Goal: Transaction & Acquisition: Purchase product/service

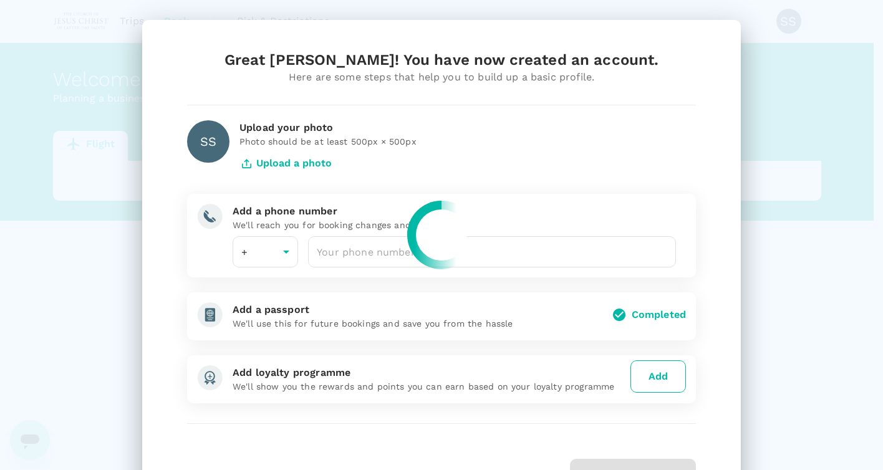
type input "1"
click at [283, 251] on div at bounding box center [441, 235] width 883 height 470
click at [245, 250] on div at bounding box center [441, 235] width 883 height 470
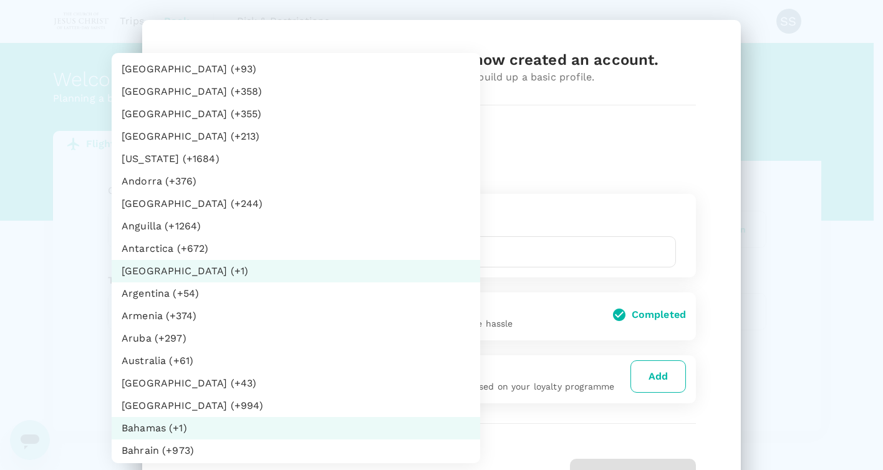
click at [282, 253] on body "Trips Book Risk & Restrictions SS Welcome , Scott Thomas . Planning a business …" at bounding box center [441, 255] width 883 height 510
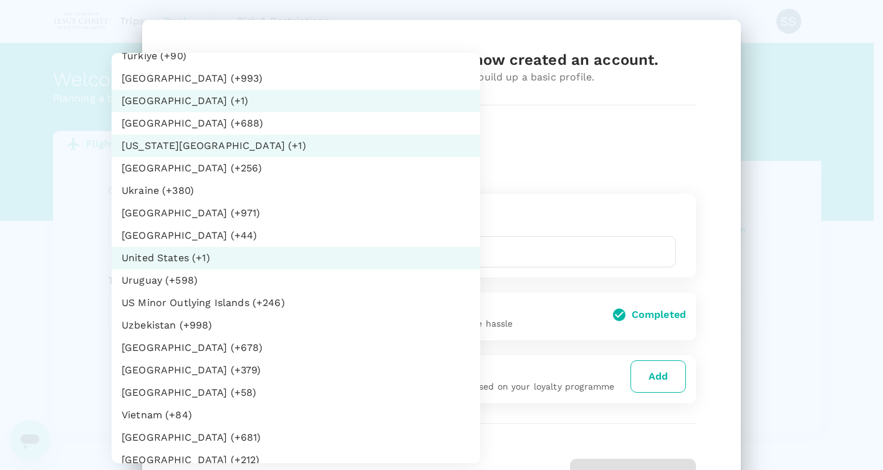
scroll to position [2685, 0]
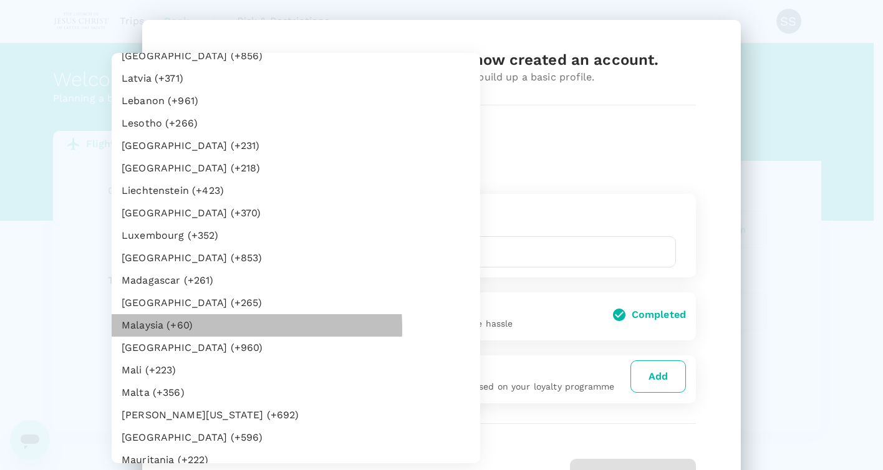
click at [141, 329] on li "Malaysia (+60)" at bounding box center [296, 325] width 369 height 22
type input "60"
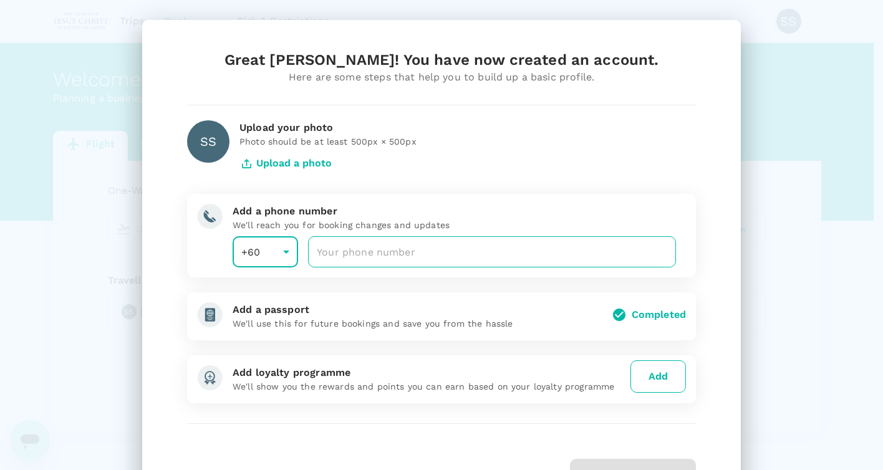
click at [356, 251] on input "number" at bounding box center [492, 251] width 368 height 31
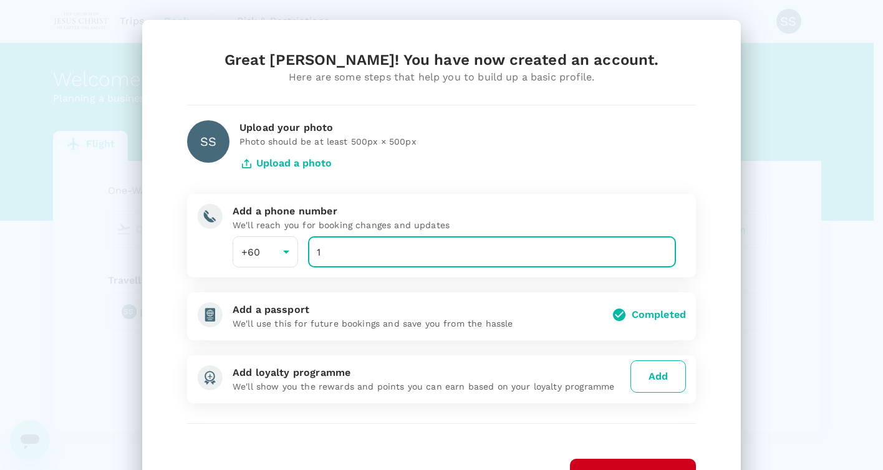
type input "16"
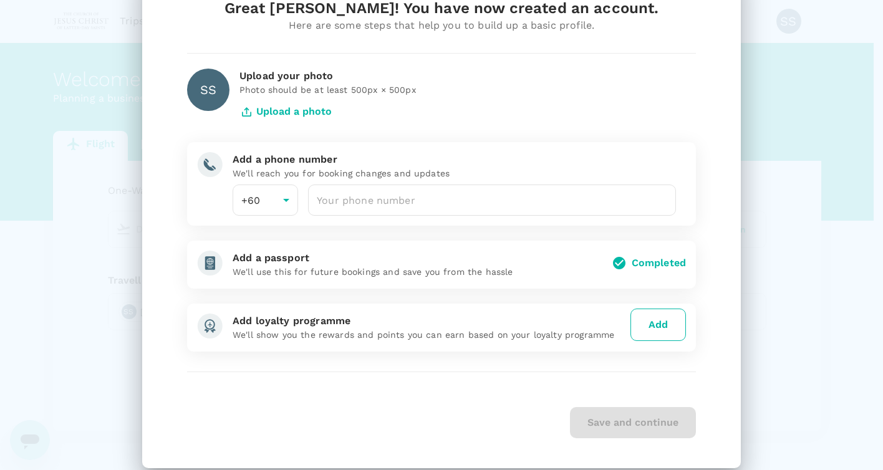
scroll to position [0, 0]
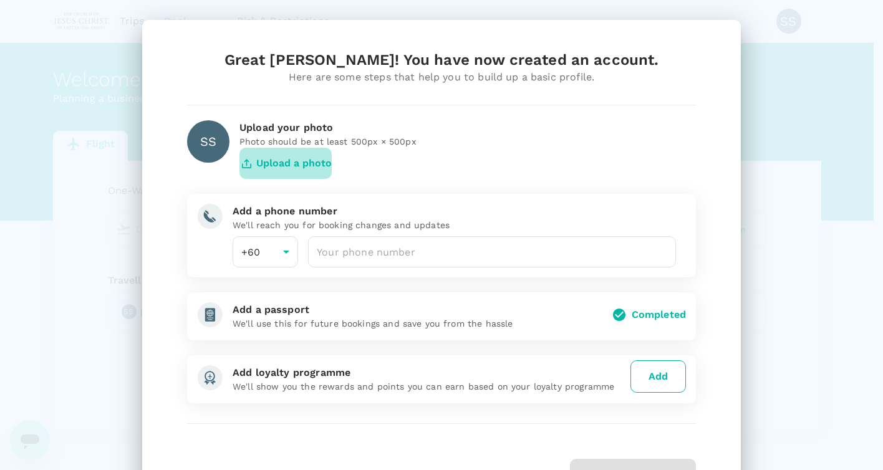
click at [283, 162] on button "Upload a photo" at bounding box center [285, 163] width 92 height 31
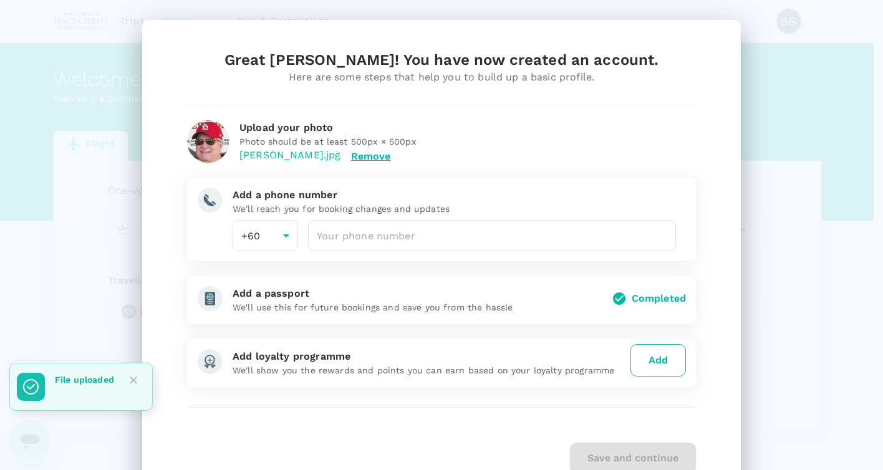
click at [491, 396] on div "Great Scott Thomas! You have now created an account. Here are some steps that h…" at bounding box center [441, 262] width 539 height 424
drag, startPoint x: 276, startPoint y: 413, endPoint x: 282, endPoint y: 414, distance: 6.4
click at [280, 413] on div "Great Scott Thomas! You have now created an account. Here are some steps that h…" at bounding box center [441, 262] width 539 height 424
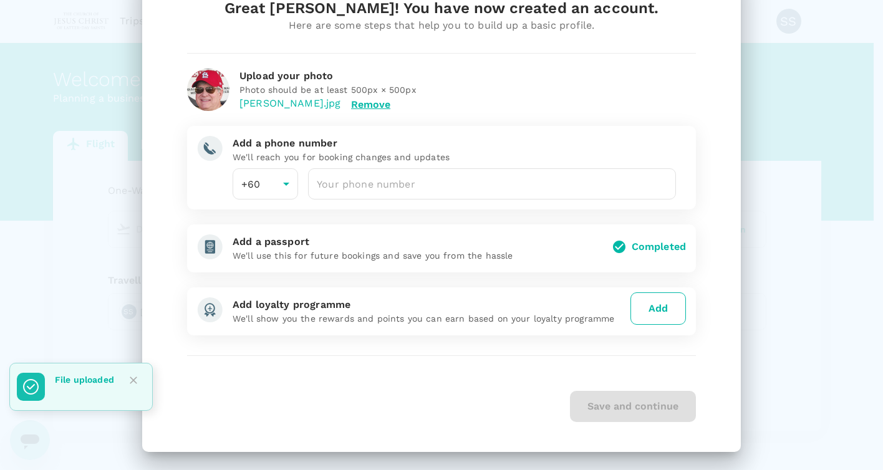
scroll to position [54, 0]
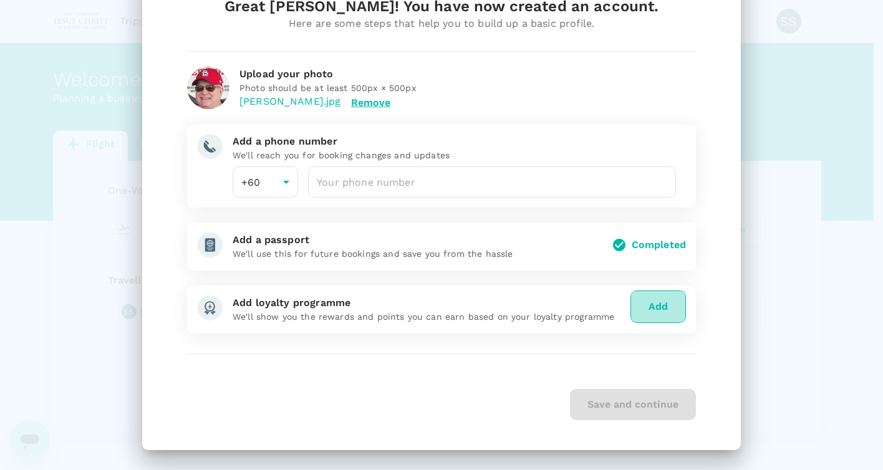
click at [650, 306] on button "Add" at bounding box center [658, 307] width 56 height 32
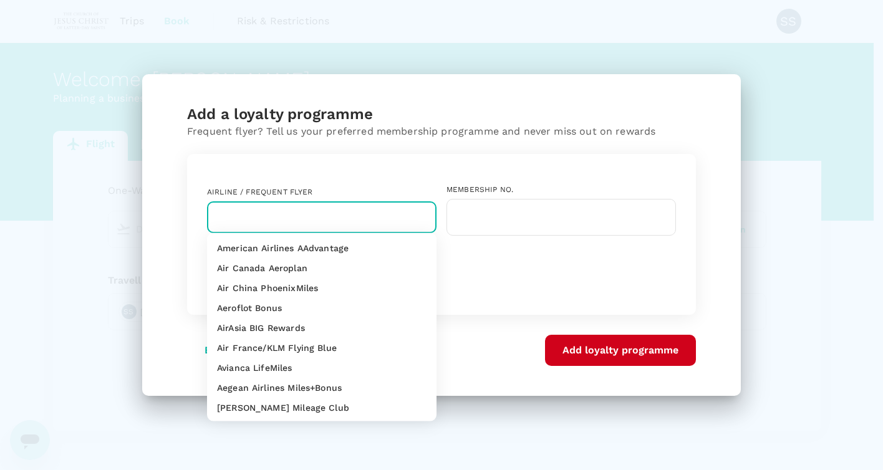
click at [276, 218] on input "text" at bounding box center [313, 218] width 200 height 24
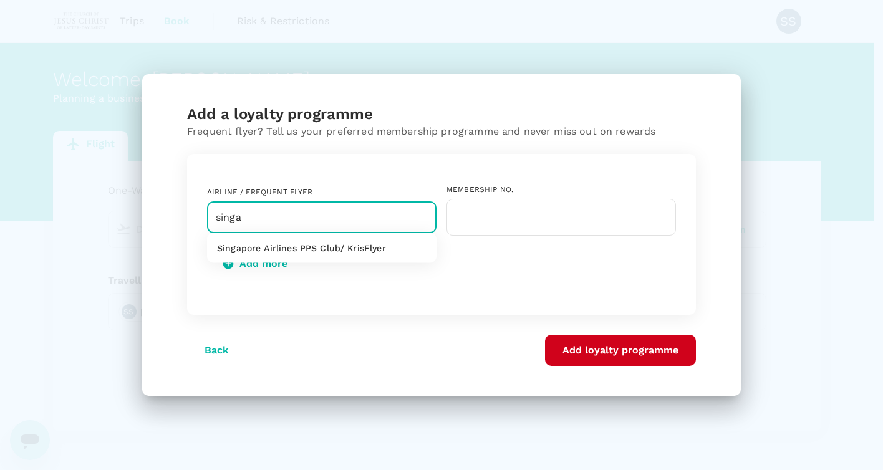
click at [283, 248] on p "Singapore Airlines PPS Club/ KrisFlyer" at bounding box center [301, 248] width 169 height 12
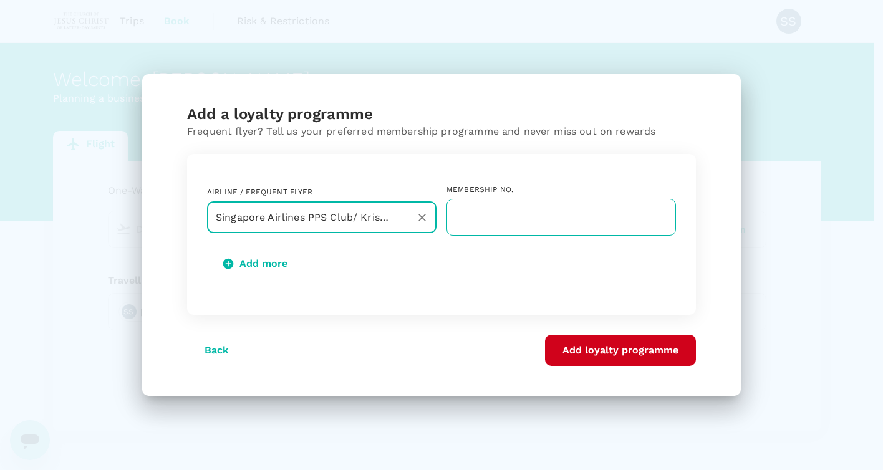
type input "Singapore Airlines PPS Club/ KrisFlyer"
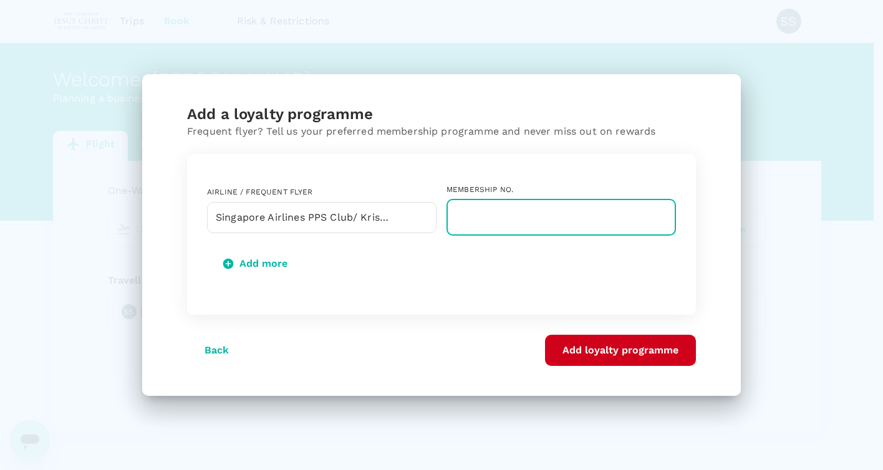
click at [489, 214] on input "text" at bounding box center [561, 217] width 229 height 37
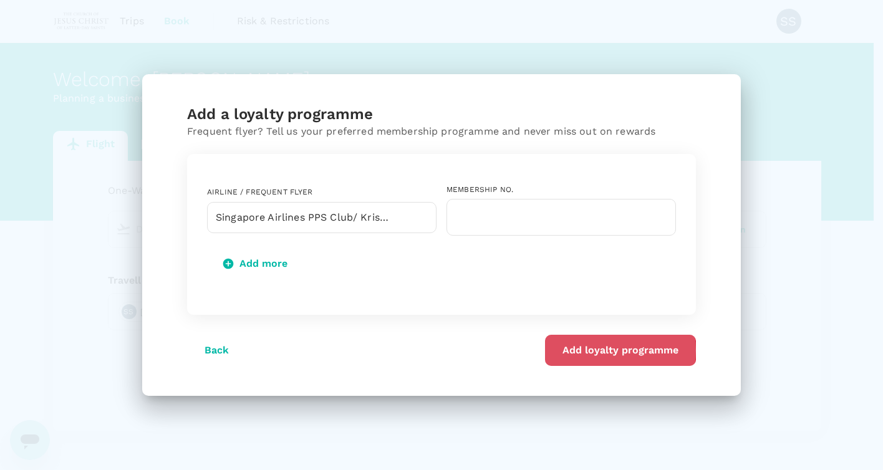
click at [584, 350] on button "Add loyalty programme" at bounding box center [620, 350] width 151 height 31
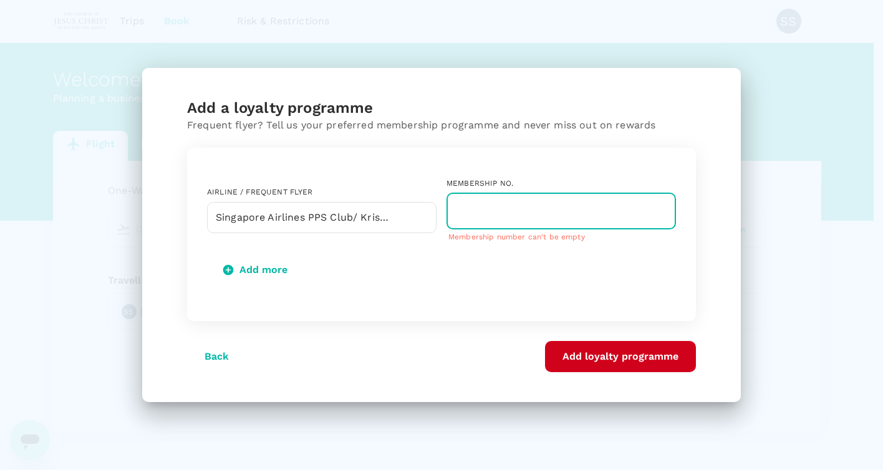
click at [486, 212] on input "text" at bounding box center [561, 211] width 229 height 37
type input "000000000000"
click at [599, 360] on button "Add loyalty programme" at bounding box center [620, 356] width 151 height 31
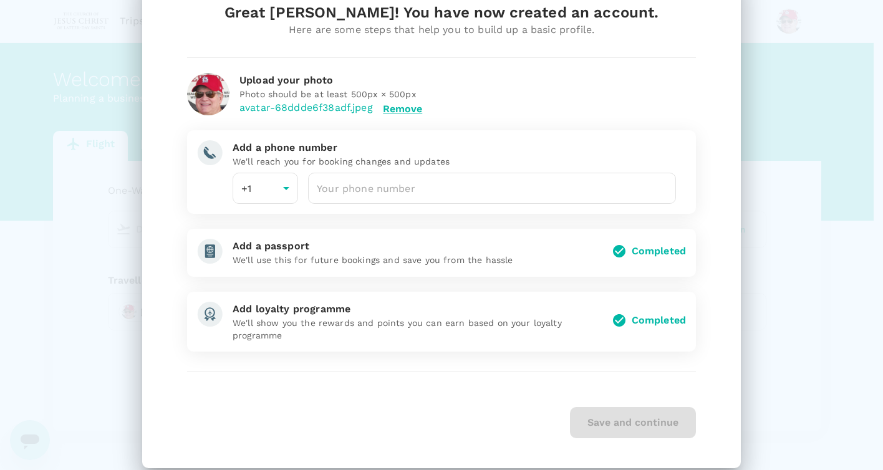
scroll to position [65, 0]
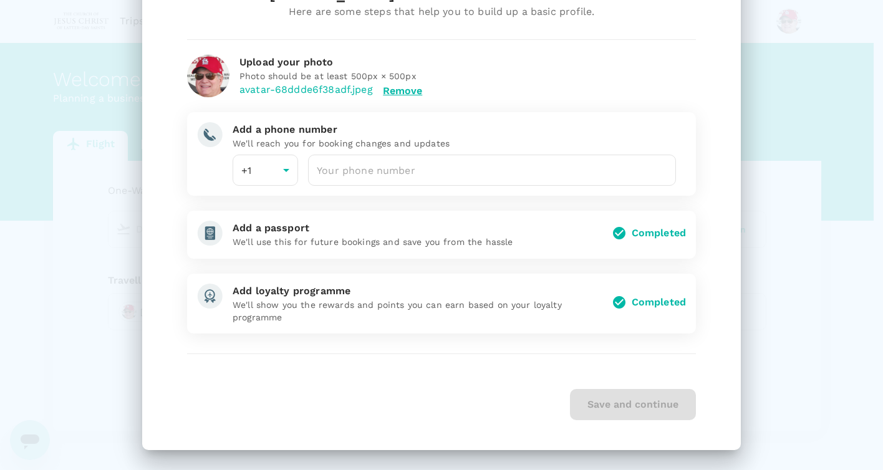
click at [609, 407] on div "Save and continue" at bounding box center [441, 404] width 509 height 31
click at [612, 411] on div "Save and continue" at bounding box center [441, 404] width 509 height 31
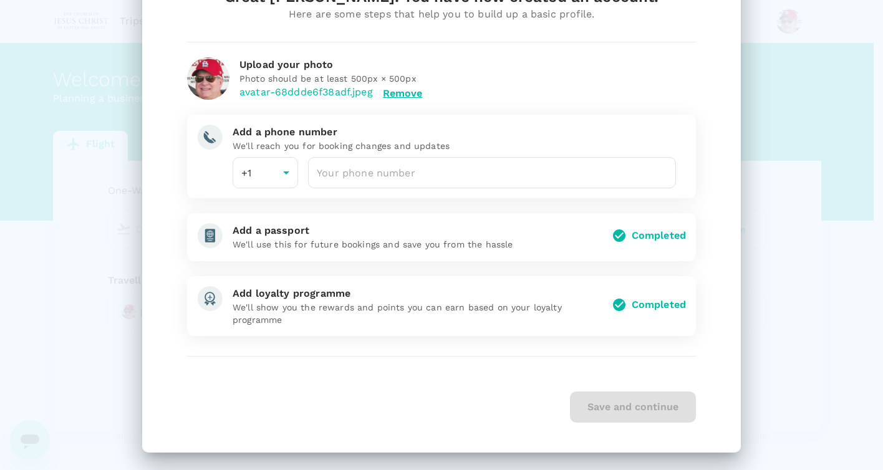
click at [626, 404] on div "Save and continue" at bounding box center [441, 407] width 509 height 31
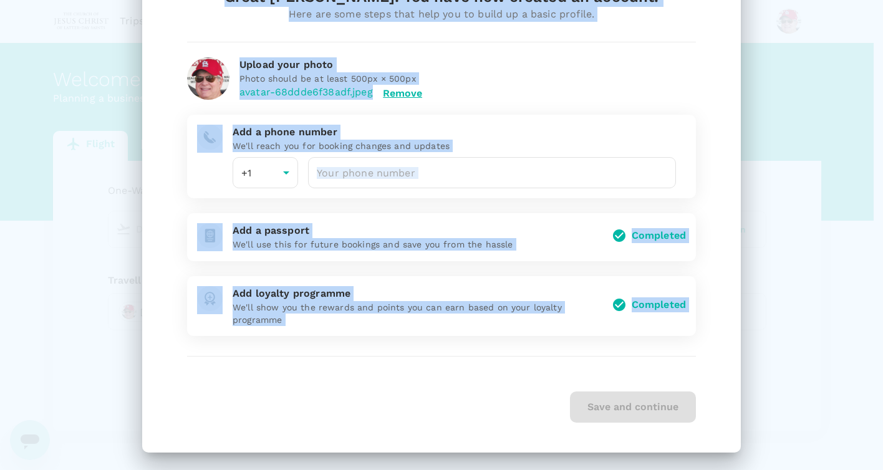
click at [626, 404] on div "Save and continue" at bounding box center [441, 407] width 509 height 31
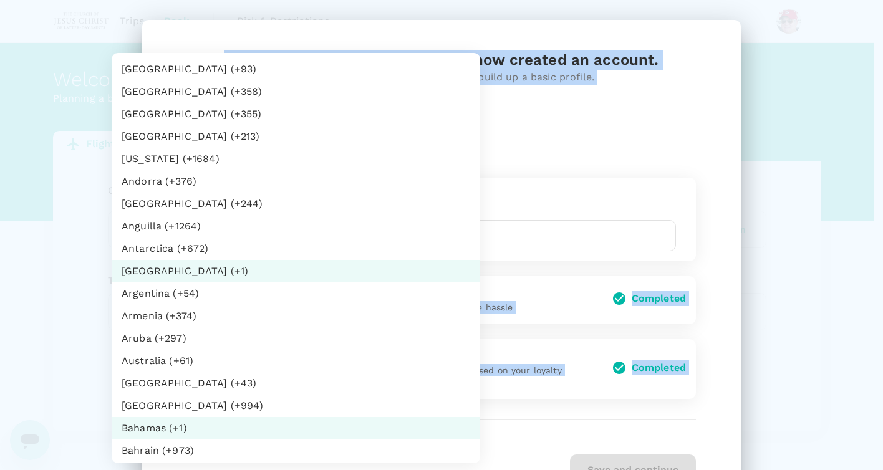
scroll to position [5065, 0]
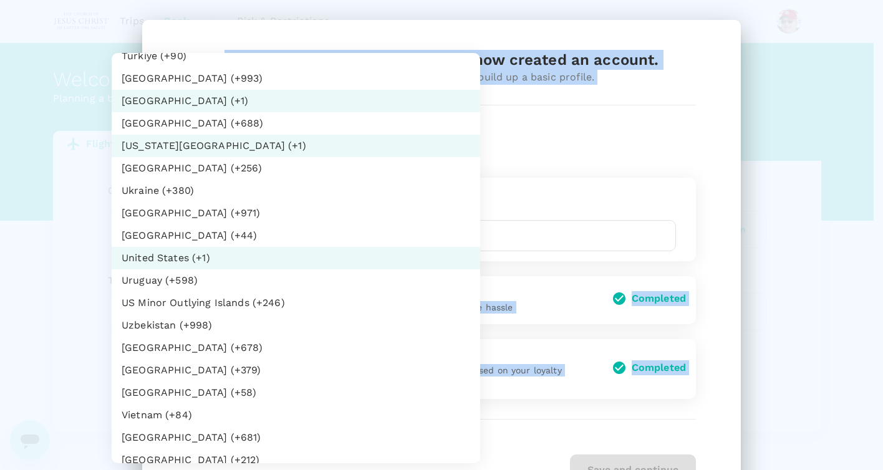
click at [239, 238] on body "Trips Book Risk & Restrictions Welcome , Scott Thomas . Planning a business tri…" at bounding box center [441, 255] width 883 height 510
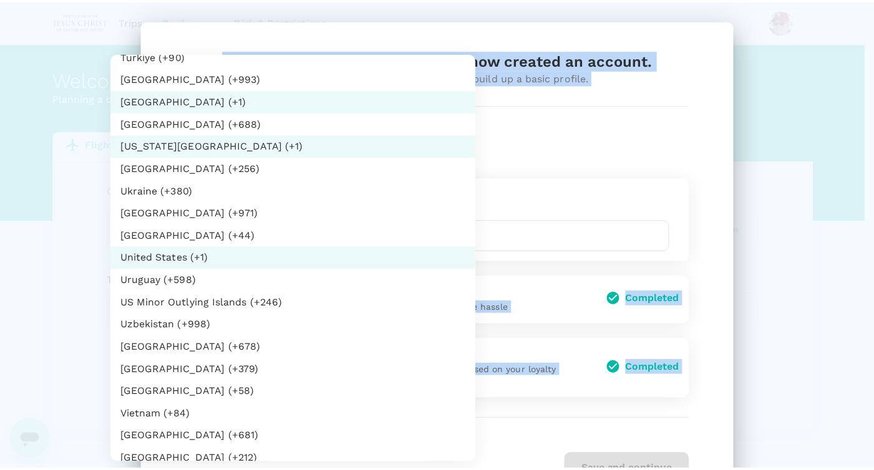
scroll to position [2685, 0]
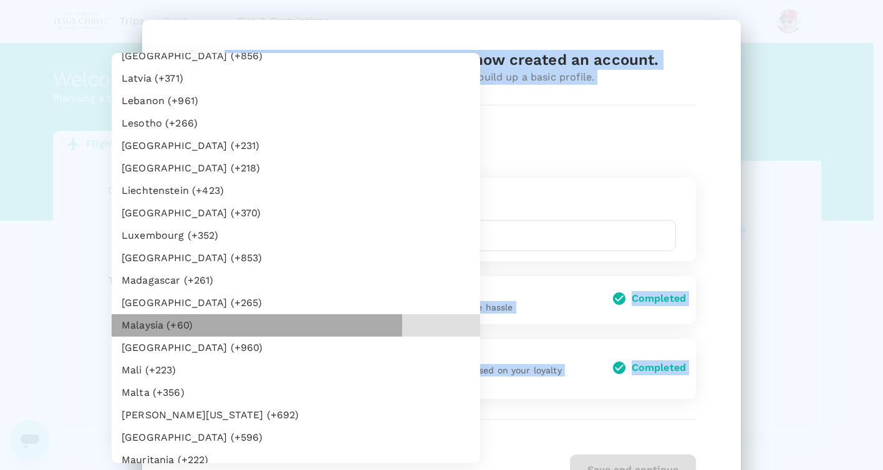
click at [142, 324] on li "Malaysia (+60)" at bounding box center [296, 325] width 369 height 22
type input "60"
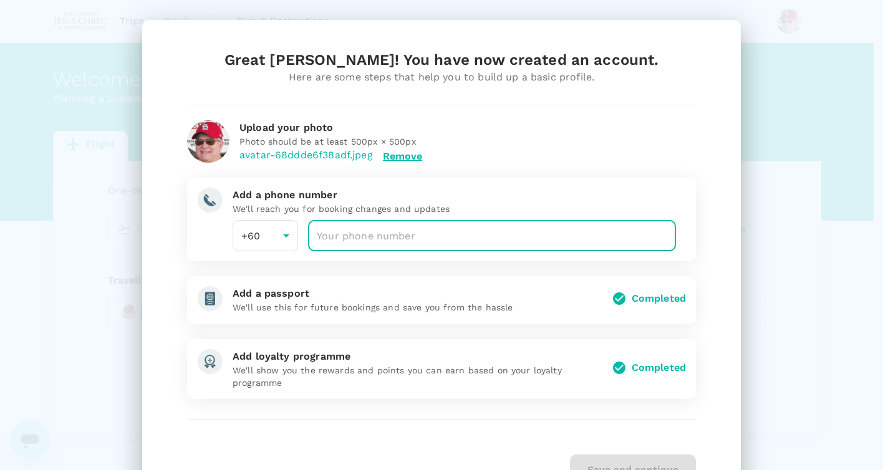
click at [348, 233] on input "number" at bounding box center [492, 235] width 368 height 31
type input "16"
drag, startPoint x: 331, startPoint y: 236, endPoint x: 323, endPoint y: 255, distance: 20.7
click at [327, 246] on input "number" at bounding box center [492, 235] width 368 height 31
type input "1"
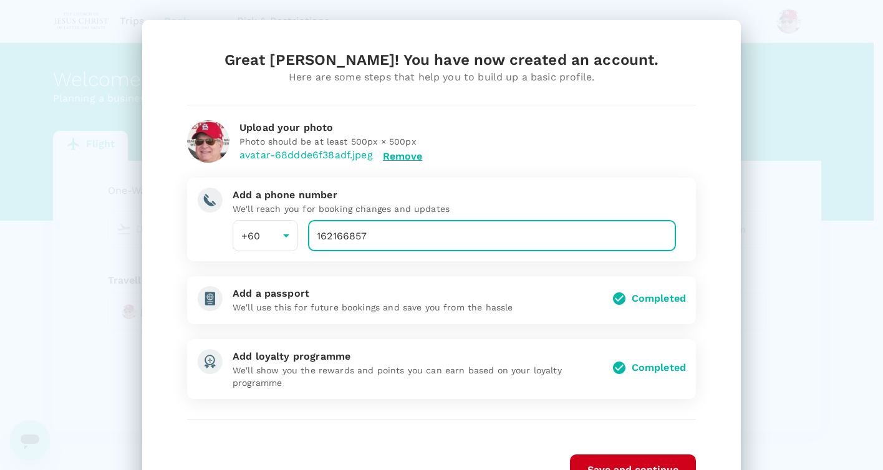
type input "162166857"
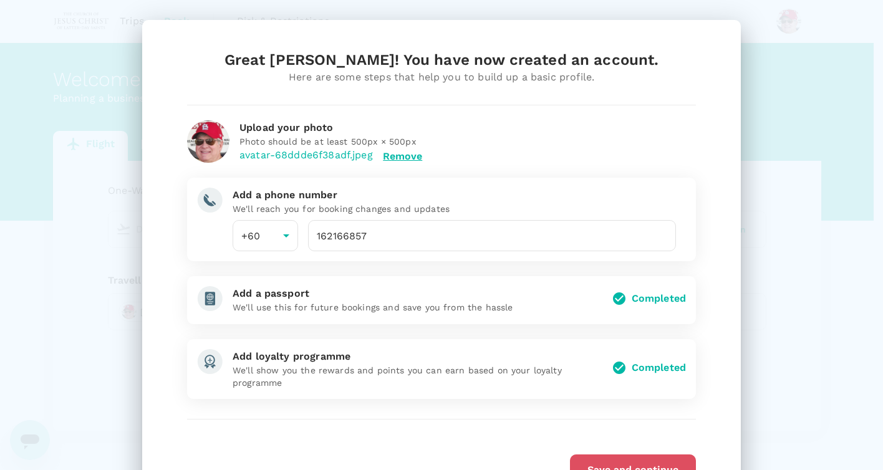
click at [602, 465] on button "Save and continue" at bounding box center [633, 470] width 126 height 31
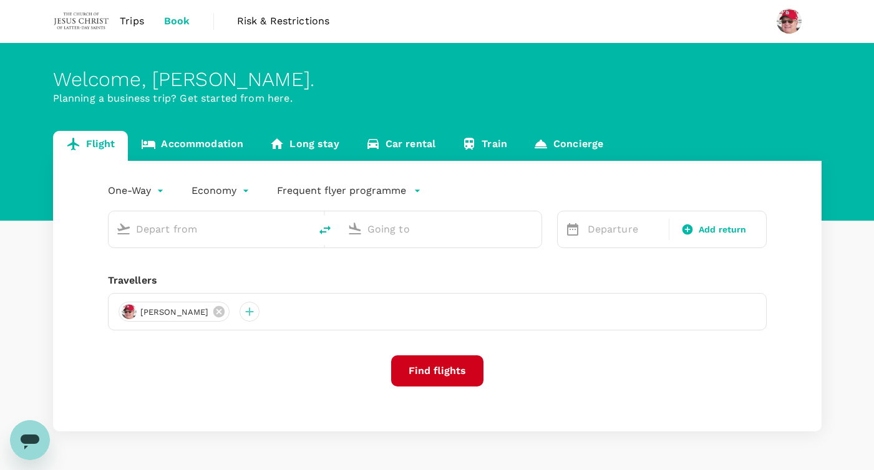
click at [158, 231] on input "text" at bounding box center [210, 229] width 148 height 19
type input "S"
type input "B"
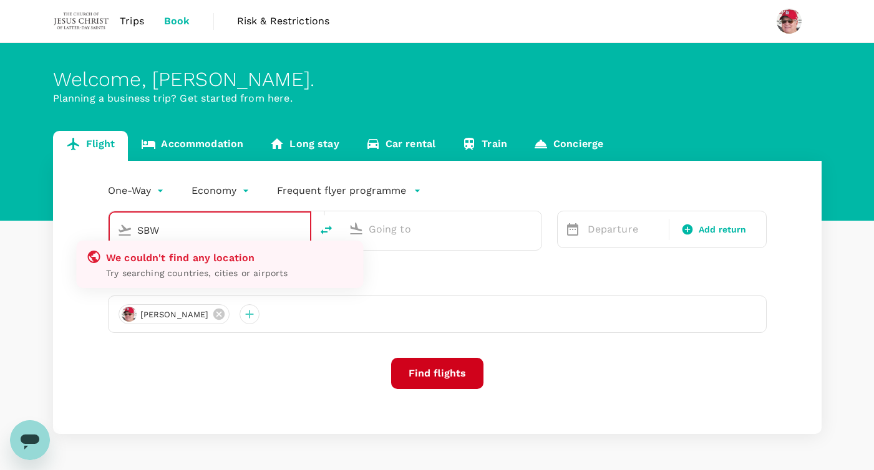
type input "SBW"
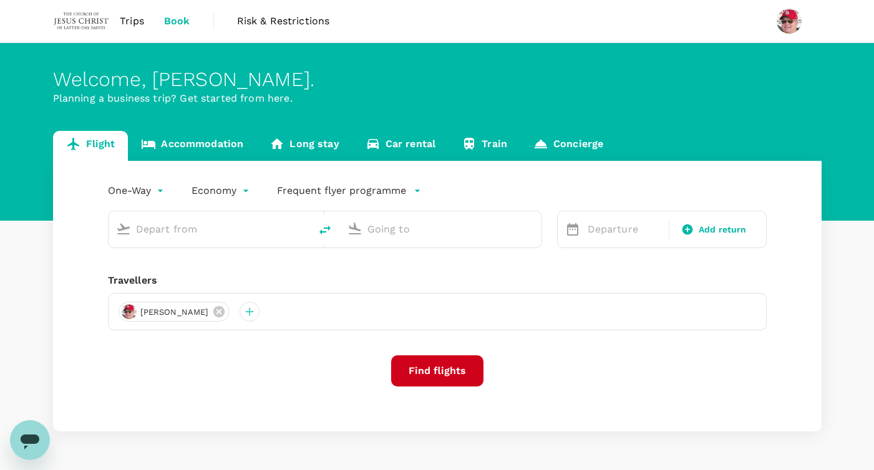
click at [151, 222] on input "text" at bounding box center [210, 229] width 148 height 19
click at [148, 222] on input "text" at bounding box center [210, 229] width 148 height 19
click at [120, 279] on p "Sibu" at bounding box center [226, 278] width 217 height 12
type input "Sibu (SBW)"
click at [408, 228] on input "text" at bounding box center [441, 229] width 148 height 19
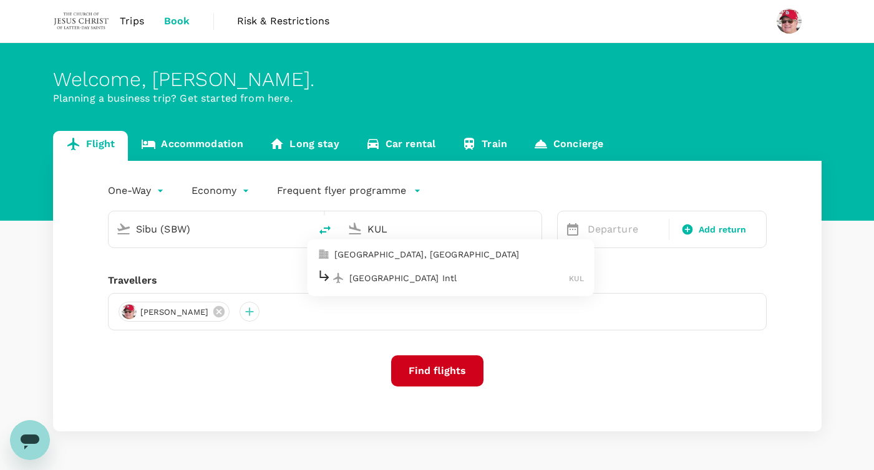
click at [403, 258] on p "Kuala Lumpur, Malaysia" at bounding box center [458, 254] width 249 height 12
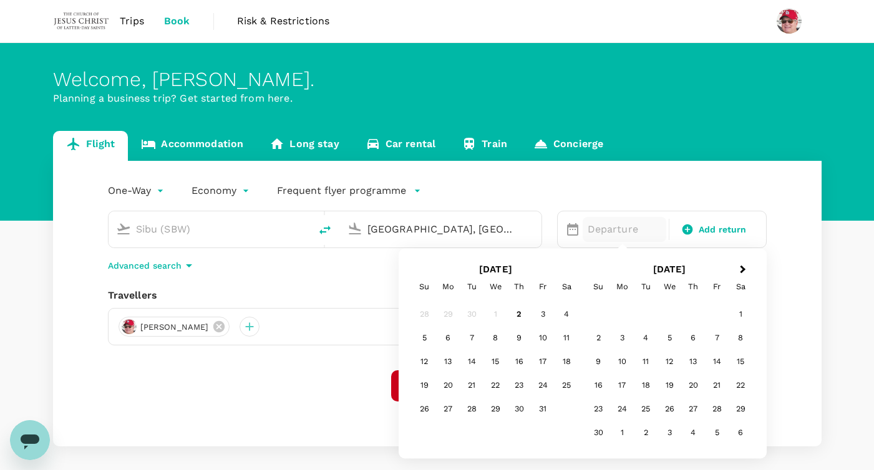
type input "[GEOGRAPHIC_DATA], [GEOGRAPHIC_DATA] (any)"
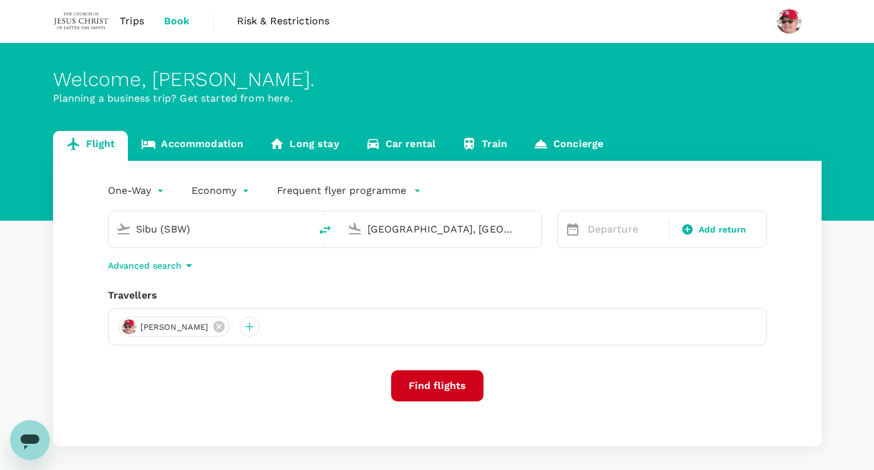
click at [239, 413] on div "One-Way oneway Economy economy Frequent flyer programme Sibu (SBW) Kuala Lumpur…" at bounding box center [437, 304] width 768 height 286
click at [589, 228] on p "Departure" at bounding box center [624, 229] width 74 height 15
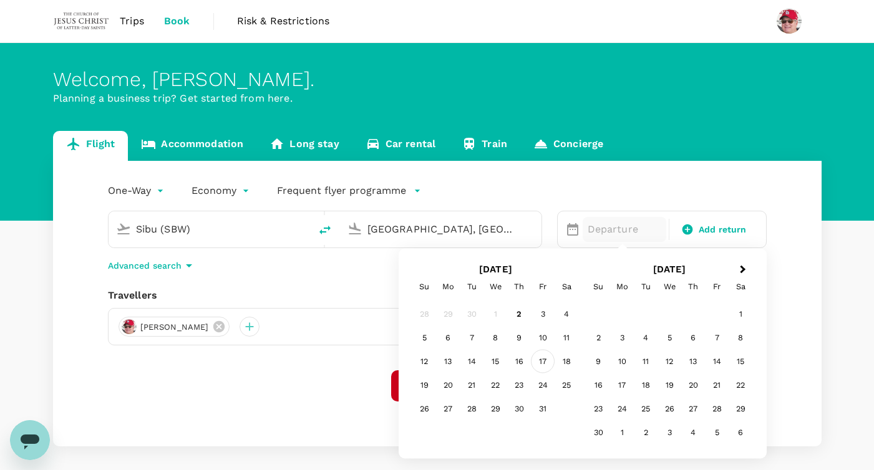
click at [539, 360] on div "17" at bounding box center [543, 362] width 24 height 24
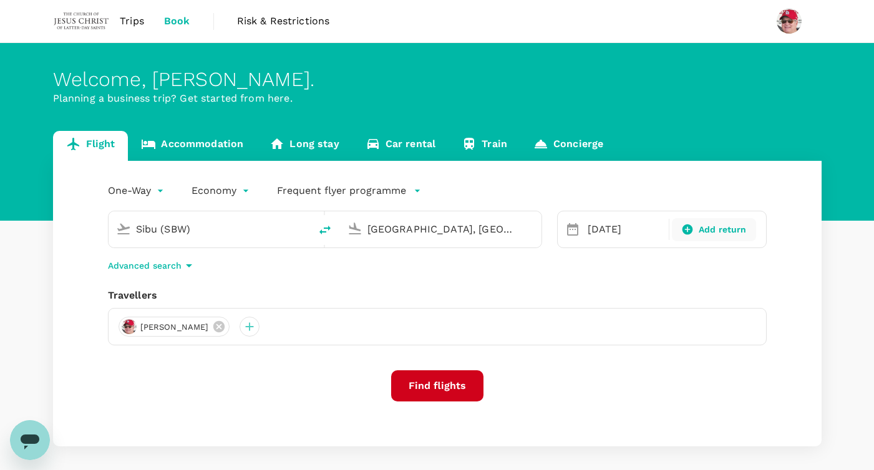
click at [702, 226] on span "Add return" at bounding box center [722, 229] width 48 height 13
type input "roundtrip"
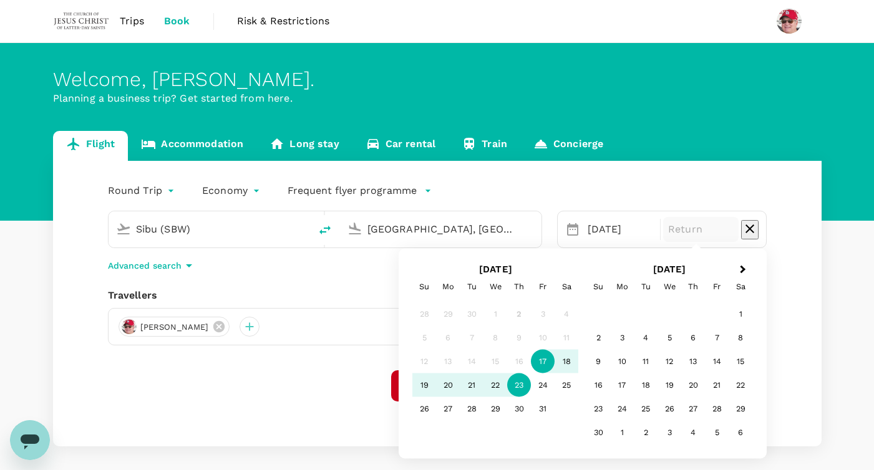
click at [521, 383] on div "23" at bounding box center [519, 386] width 24 height 24
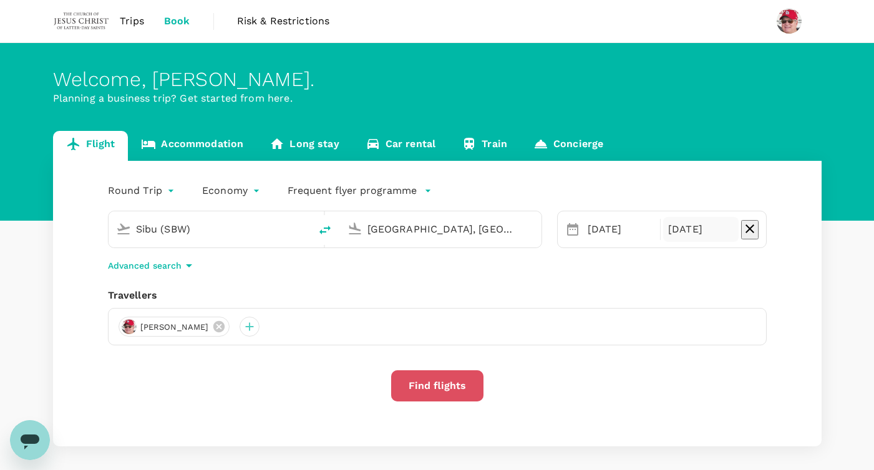
click at [430, 387] on button "Find flights" at bounding box center [437, 385] width 92 height 31
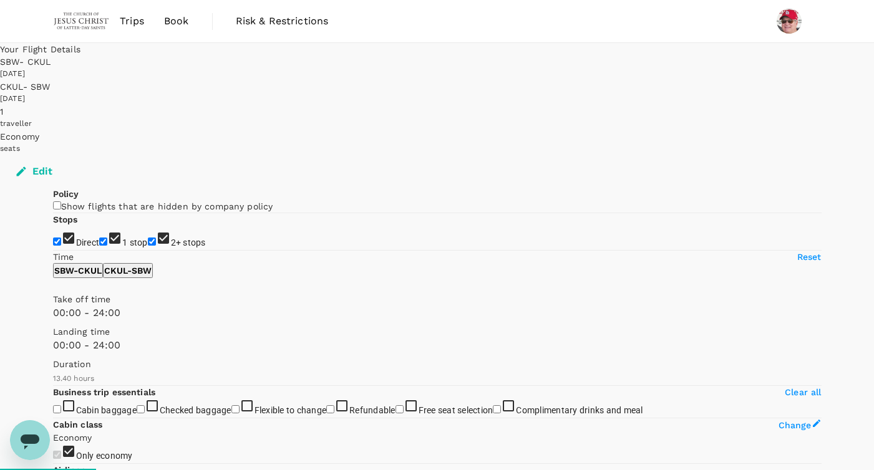
type input "1570"
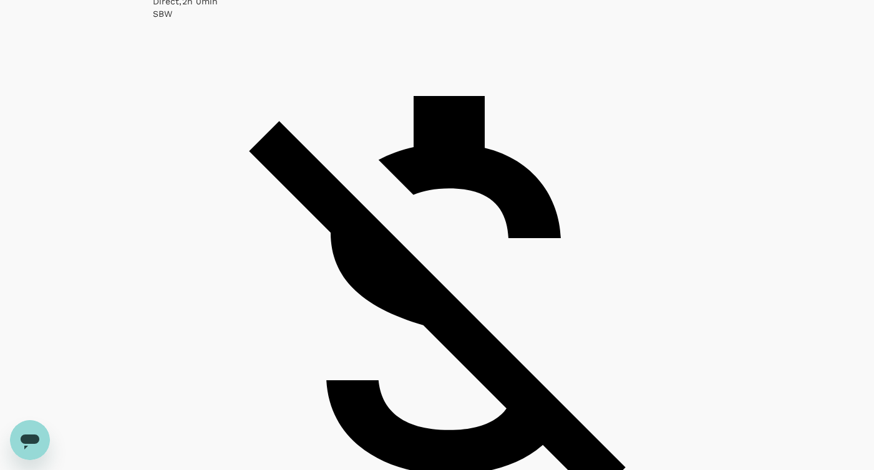
scroll to position [2251, 0]
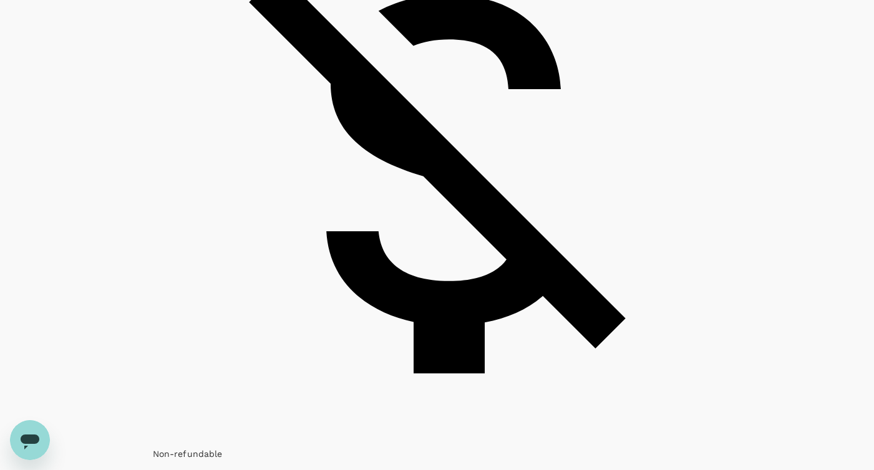
scroll to position [2396, 0]
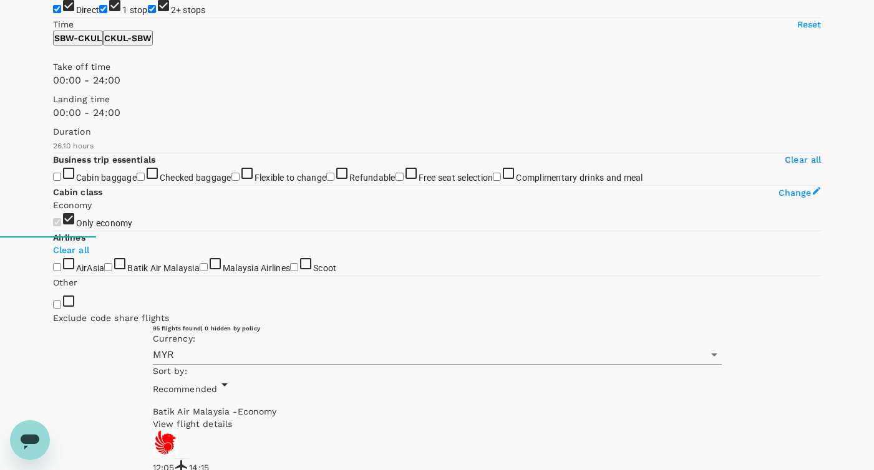
scroll to position [0, 0]
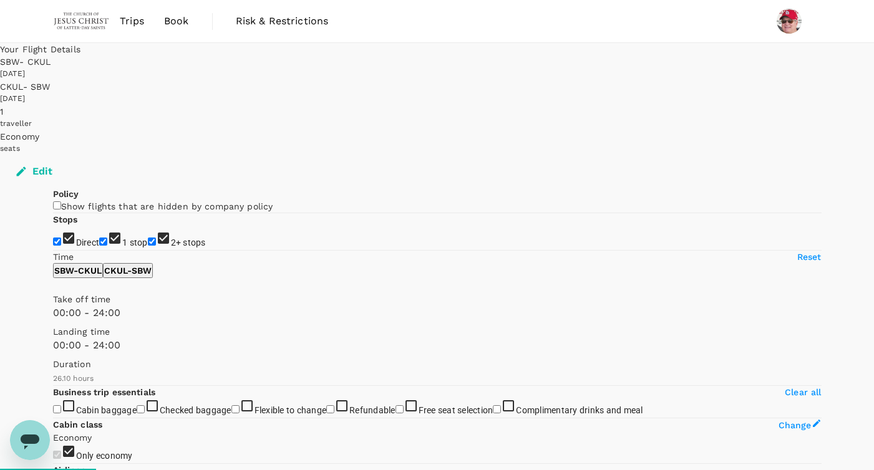
click at [61, 201] on input "checkbox" at bounding box center [57, 205] width 8 height 8
checkbox input "true"
click at [672, 105] on div "1 traveller" at bounding box center [437, 117] width 874 height 25
click at [670, 118] on div "traveller" at bounding box center [437, 124] width 874 height 12
click at [670, 105] on div "1" at bounding box center [437, 111] width 874 height 12
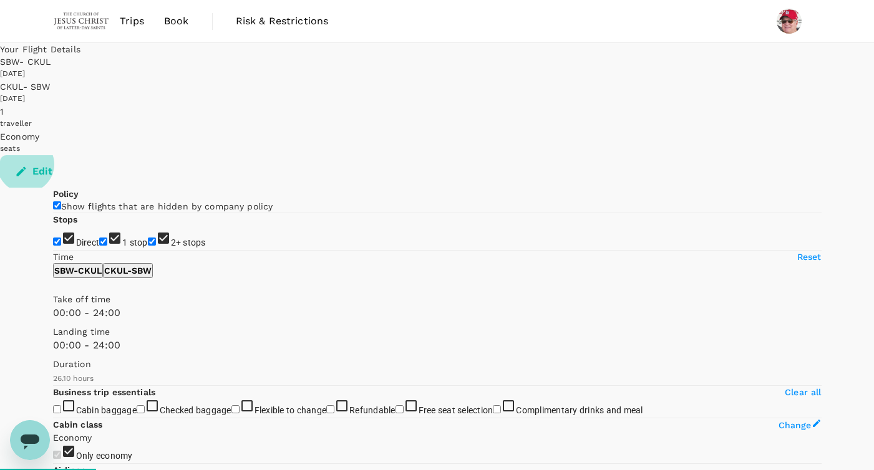
click at [70, 155] on button "Edit" at bounding box center [35, 171] width 70 height 32
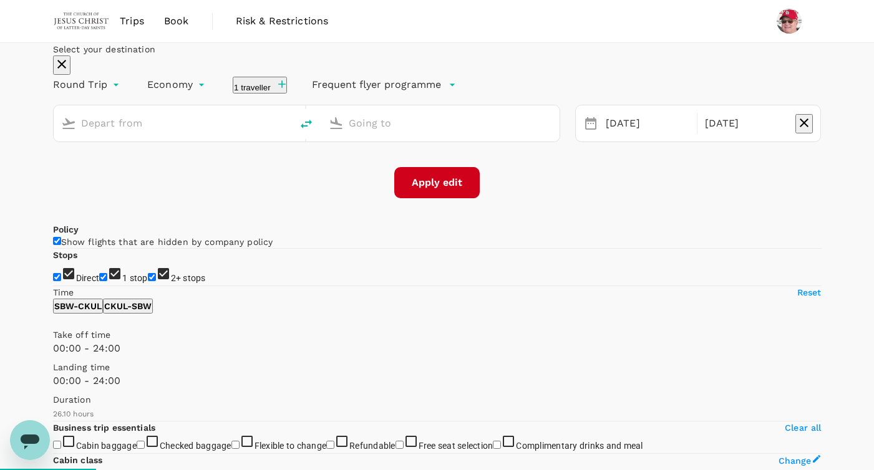
type input "Sibu (SBW)"
type input "[GEOGRAPHIC_DATA], [GEOGRAPHIC_DATA] (any)"
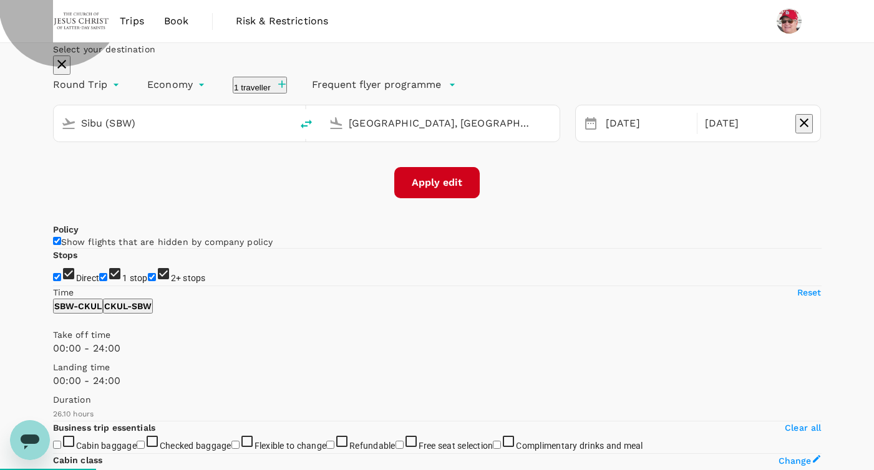
click at [288, 90] on icon "button" at bounding box center [282, 84] width 12 height 12
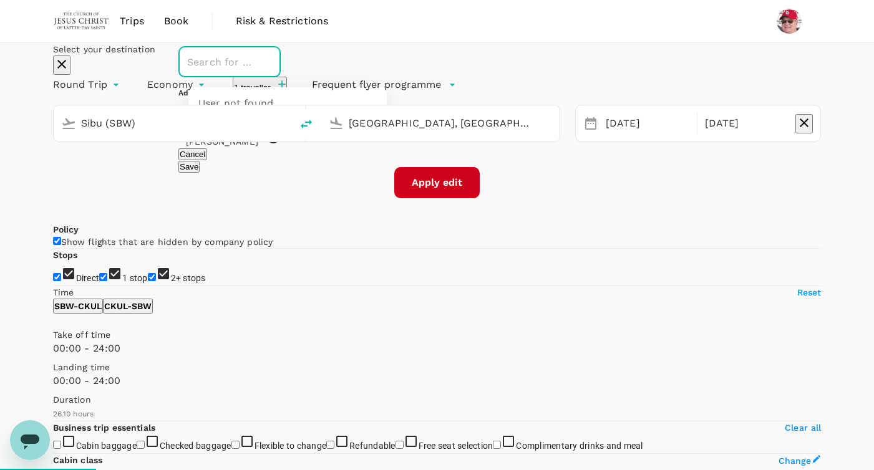
click at [256, 74] on input "text" at bounding box center [220, 62] width 72 height 24
click at [317, 116] on div "[PERSON_NAME]" at bounding box center [275, 108] width 84 height 15
type input "[PERSON_NAME]"
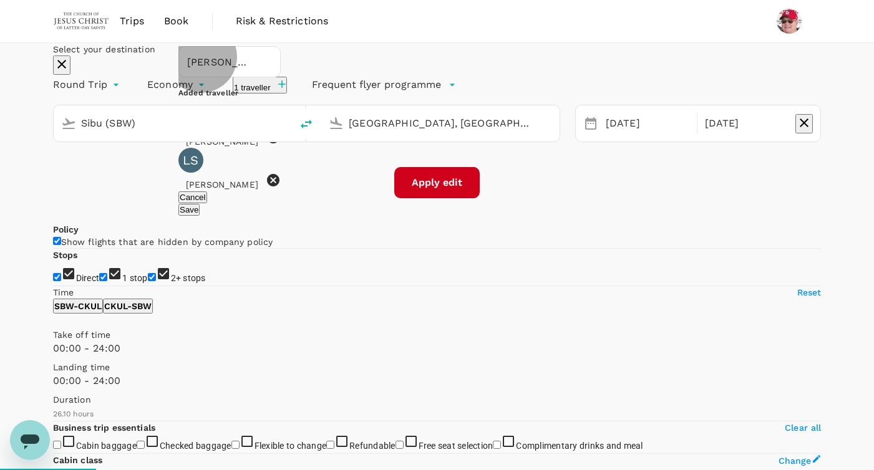
click at [200, 216] on button "Save" at bounding box center [188, 210] width 21 height 12
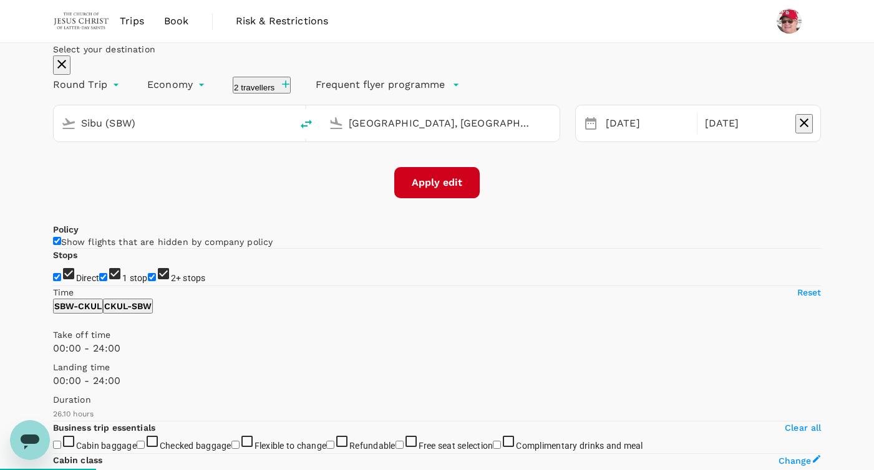
click at [568, 198] on div "Select your destination Round Trip roundtrip Economy economy 2 travellers Frequ…" at bounding box center [437, 120] width 768 height 155
click at [433, 198] on button "Apply edit" at bounding box center [436, 182] width 85 height 31
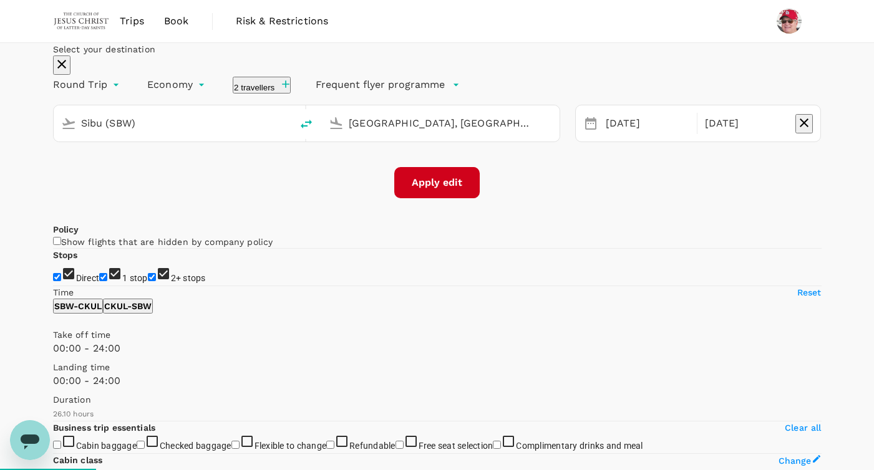
checkbox input "false"
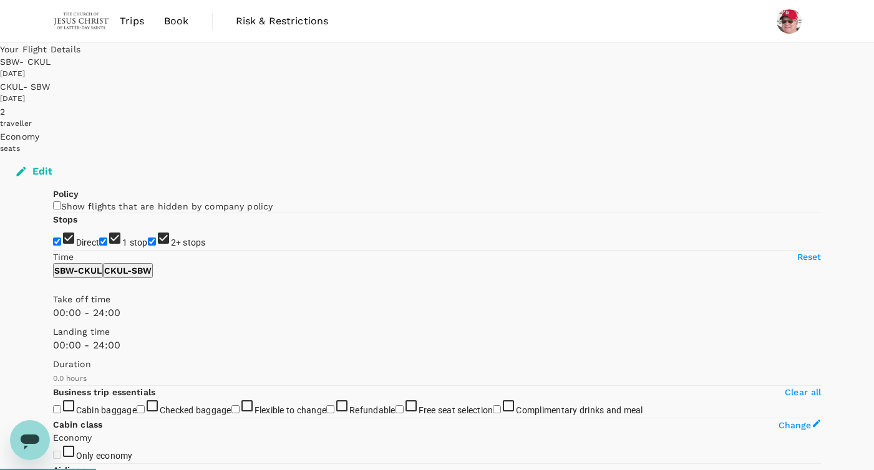
type input "820"
checkbox input "true"
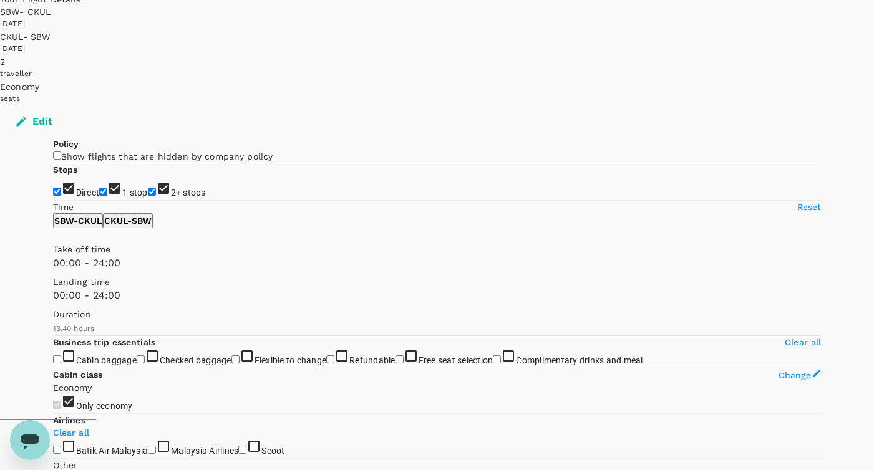
type input "1570"
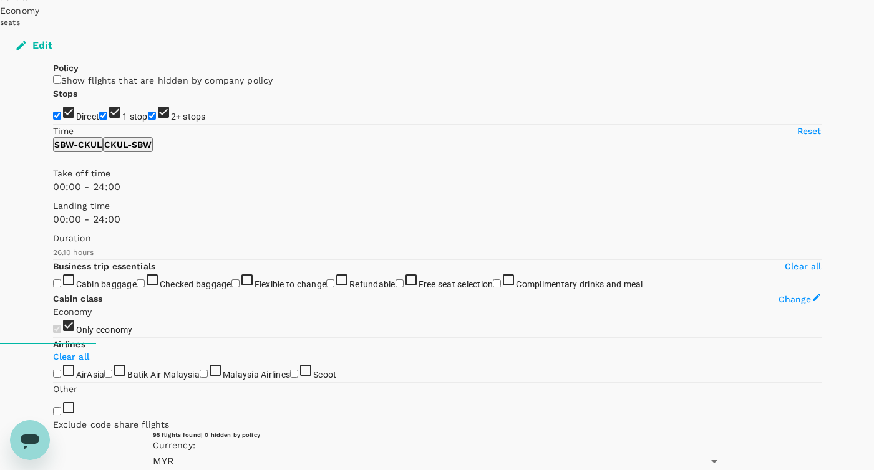
scroll to position [123, 0]
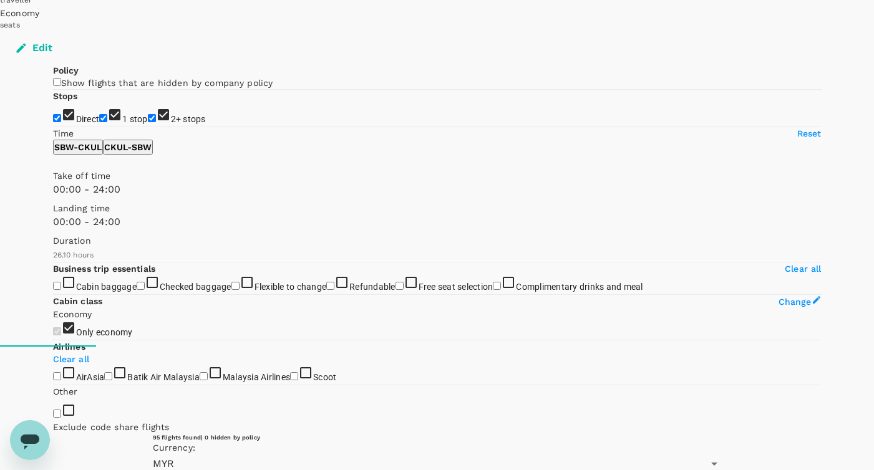
click at [148, 122] on input "2+ stops" at bounding box center [152, 118] width 8 height 8
checkbox input "false"
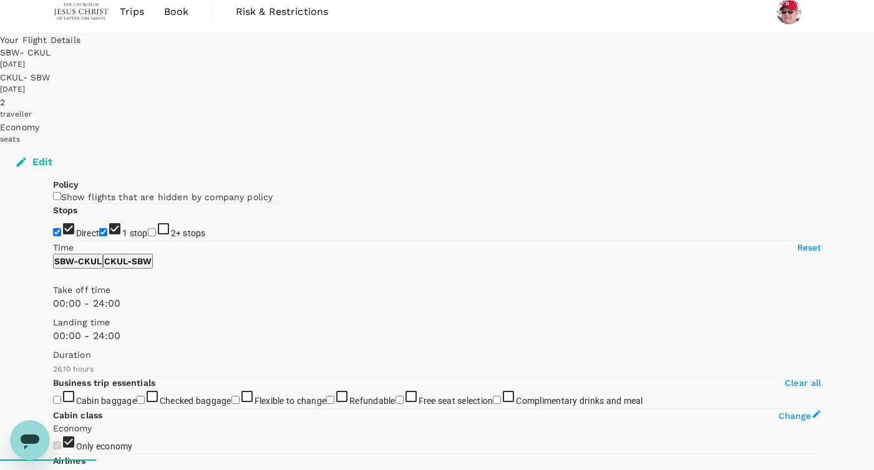
scroll to position [0, 0]
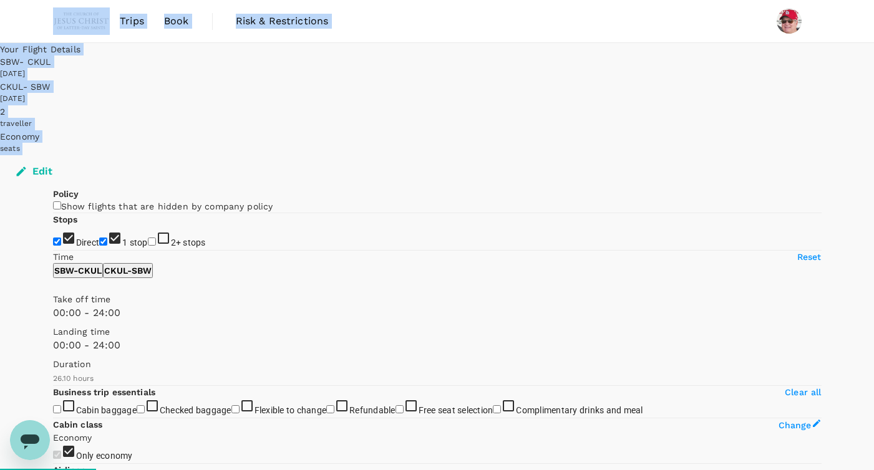
drag, startPoint x: 873, startPoint y: 32, endPoint x: 874, endPoint y: 65, distance: 33.7
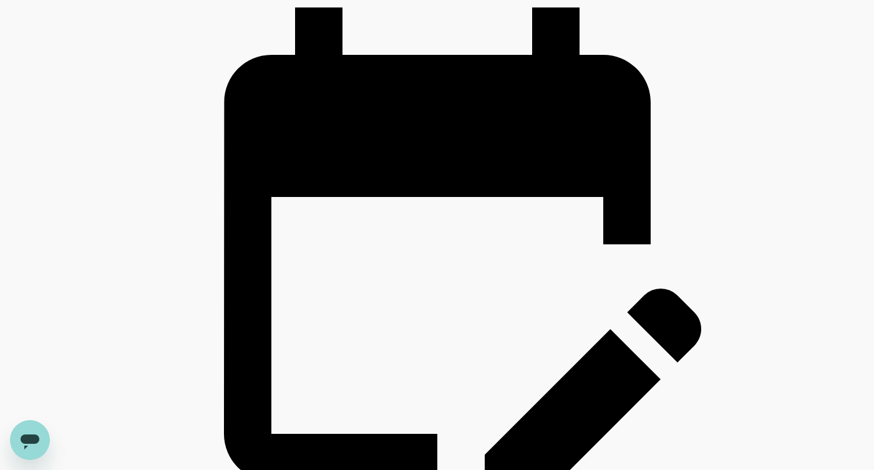
scroll to position [2919, 0]
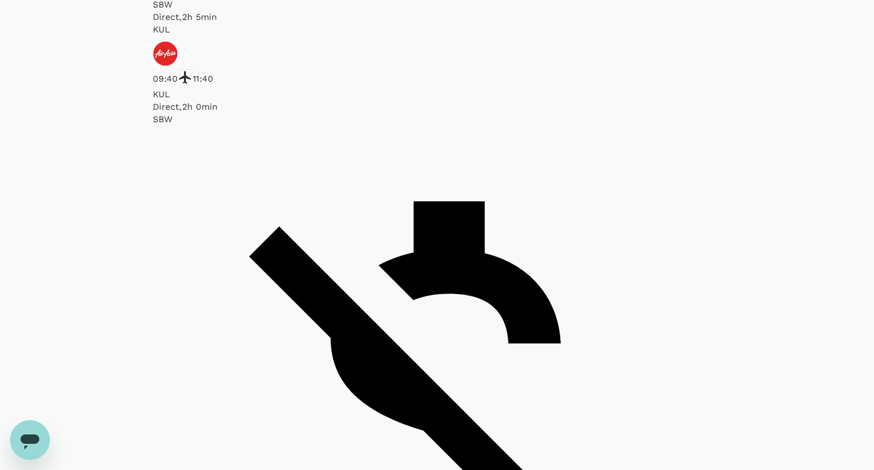
scroll to position [729, 0]
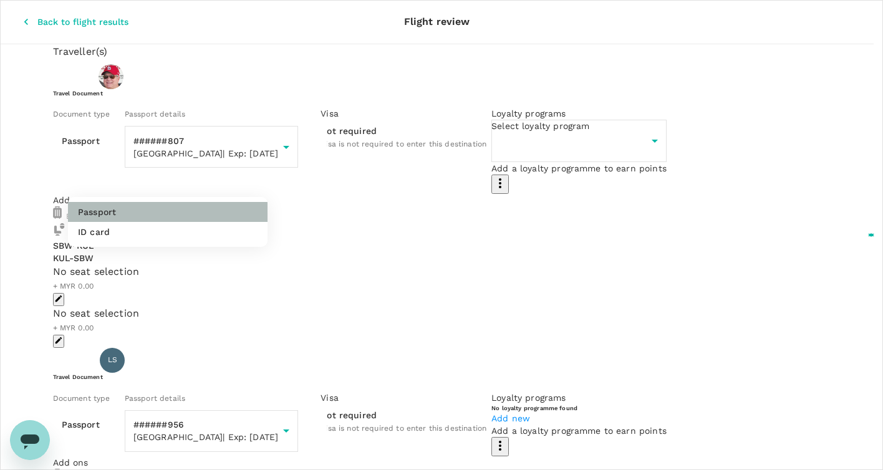
click at [88, 211] on p "Passport" at bounding box center [97, 212] width 38 height 12
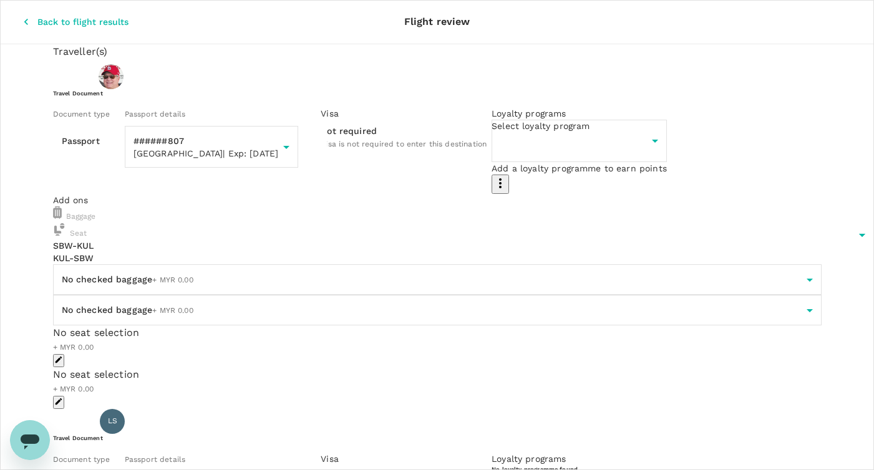
click at [62, 219] on img at bounding box center [57, 212] width 9 height 12
click at [180, 223] on div "Baggage" at bounding box center [437, 214] width 768 height 17
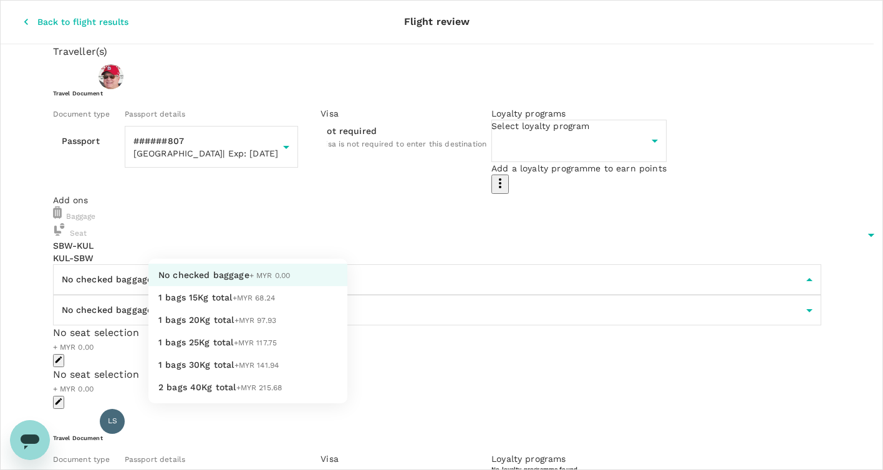
click at [167, 302] on span "1 bags 15Kg total" at bounding box center [195, 297] width 74 height 10
type input "1 - 68.24"
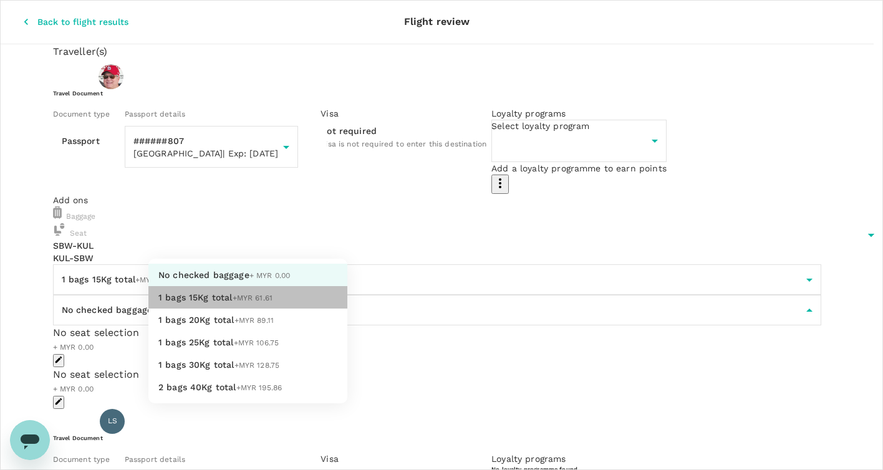
click at [185, 302] on span "1 bags 15Kg total" at bounding box center [195, 297] width 74 height 10
type input "1 - 61.61"
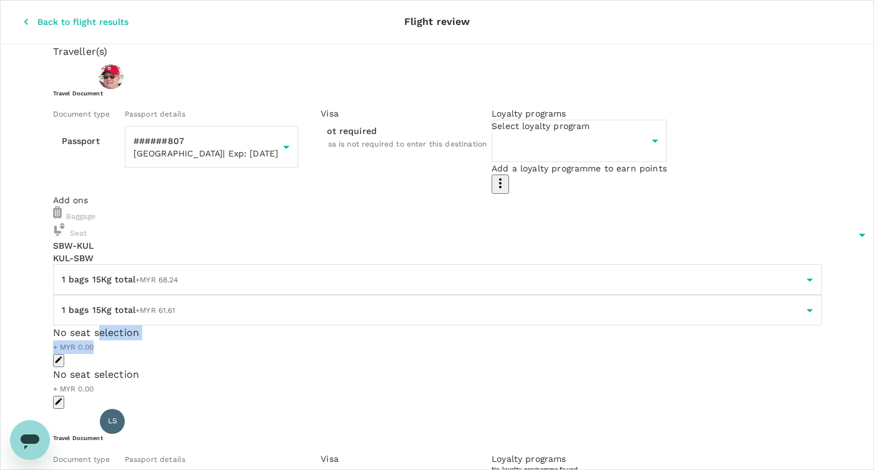
click at [405, 326] on div "No seat selection + MYR 0.00" at bounding box center [437, 340] width 768 height 29
click at [63, 355] on icon "button" at bounding box center [58, 359] width 9 height 9
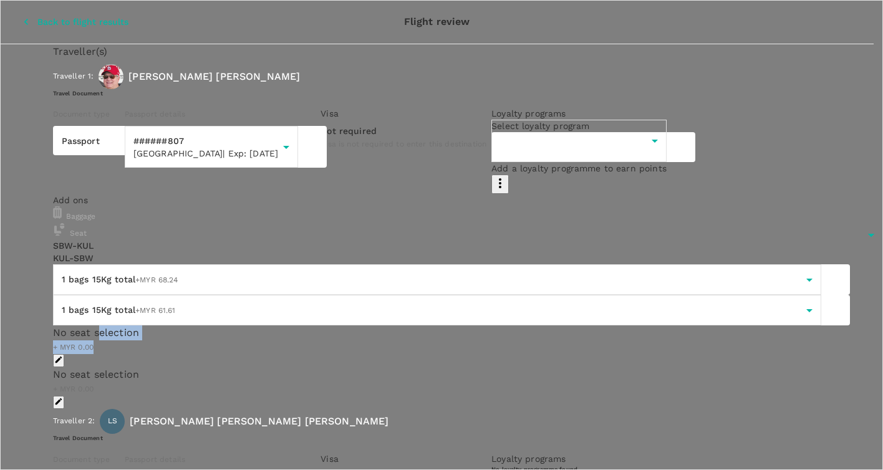
scroll to position [399, 0]
click at [233, 148] on span "Scott Thomas Sucher" at bounding box center [159, 143] width 148 height 10
click at [309, 150] on p "Select" at bounding box center [196, 156] width 223 height 12
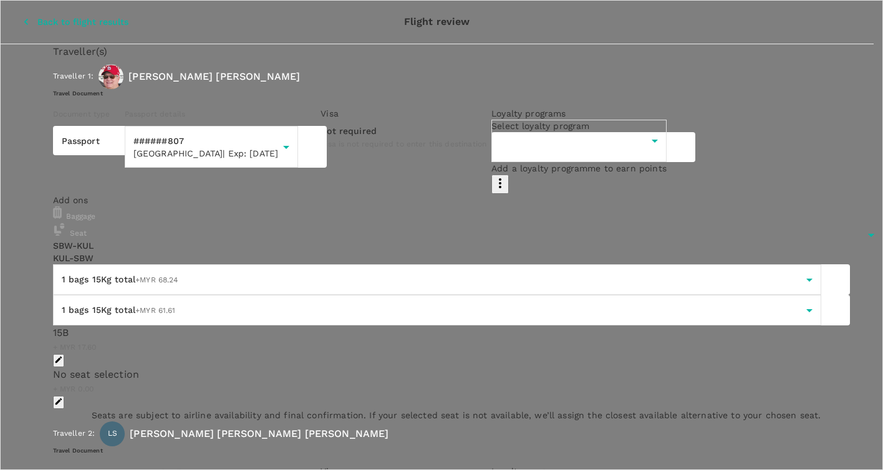
click at [327, 175] on p "Select" at bounding box center [215, 181] width 223 height 12
drag, startPoint x: 718, startPoint y: 24, endPoint x: 713, endPoint y: 12, distance: 13.2
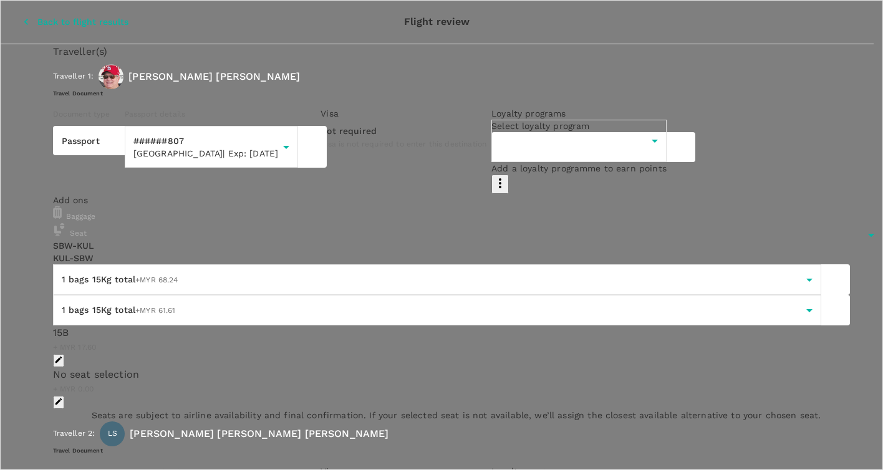
drag, startPoint x: 692, startPoint y: 21, endPoint x: 684, endPoint y: 14, distance: 11.5
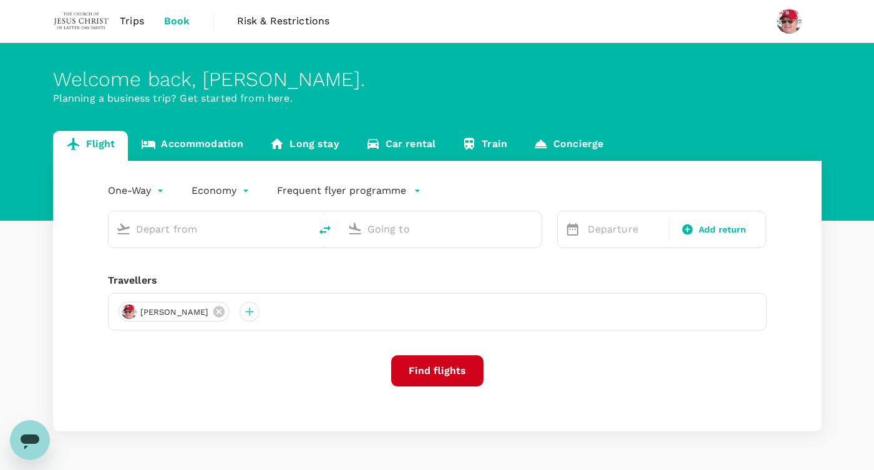
type input "roundtrip"
type input "Sibu (SBW)"
type input "[GEOGRAPHIC_DATA], [GEOGRAPHIC_DATA] (any)"
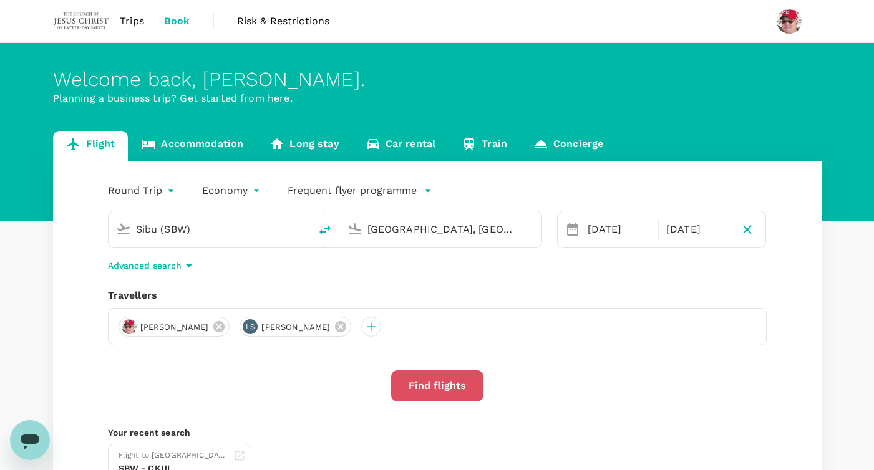
click at [427, 387] on button "Find flights" at bounding box center [437, 385] width 92 height 31
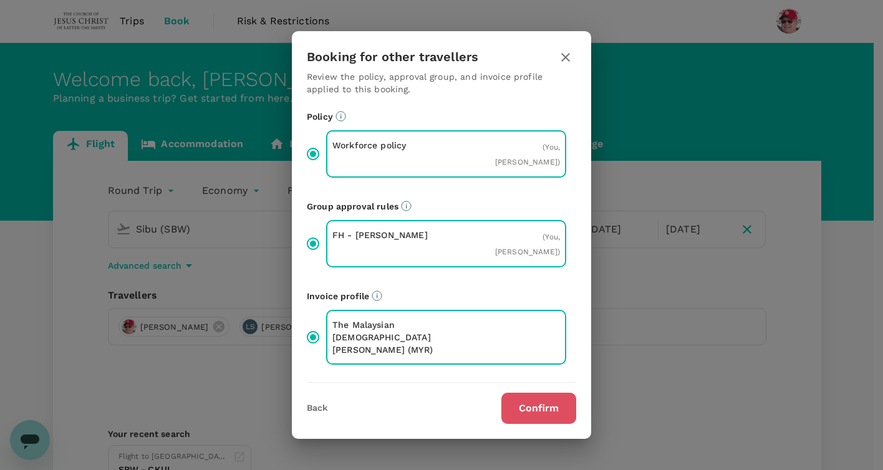
click at [547, 410] on button "Confirm" at bounding box center [538, 408] width 75 height 31
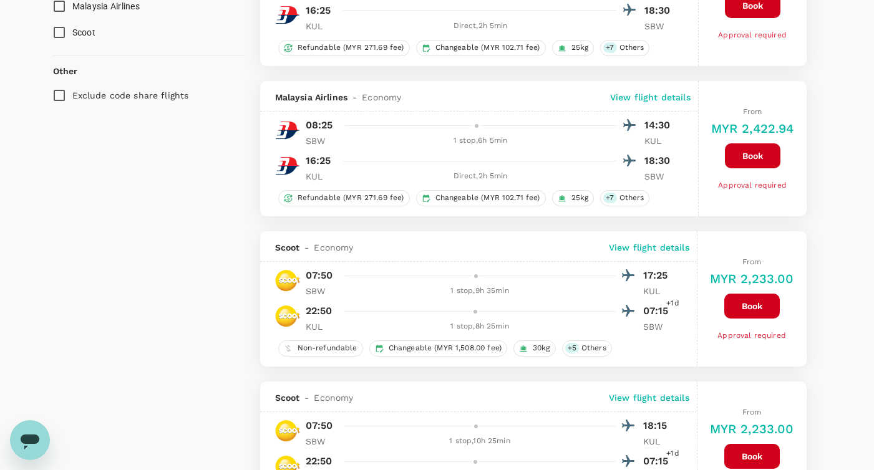
scroll to position [732, 0]
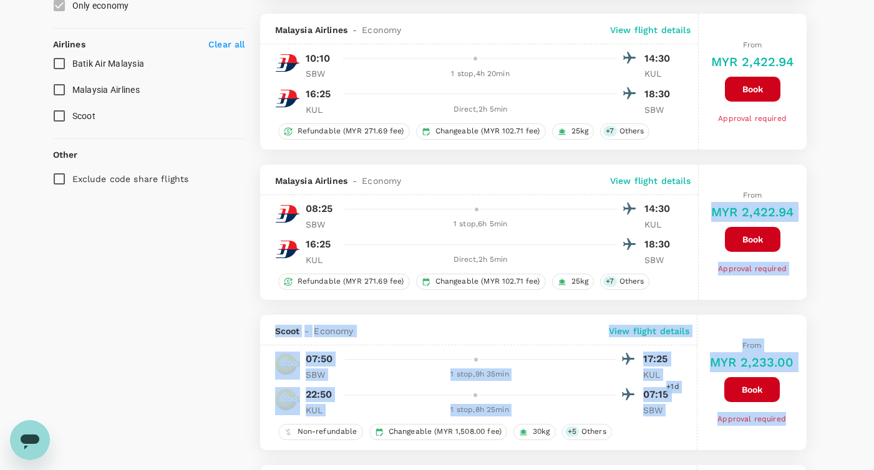
drag, startPoint x: 877, startPoint y: 32, endPoint x: 866, endPoint y: 364, distance: 332.6
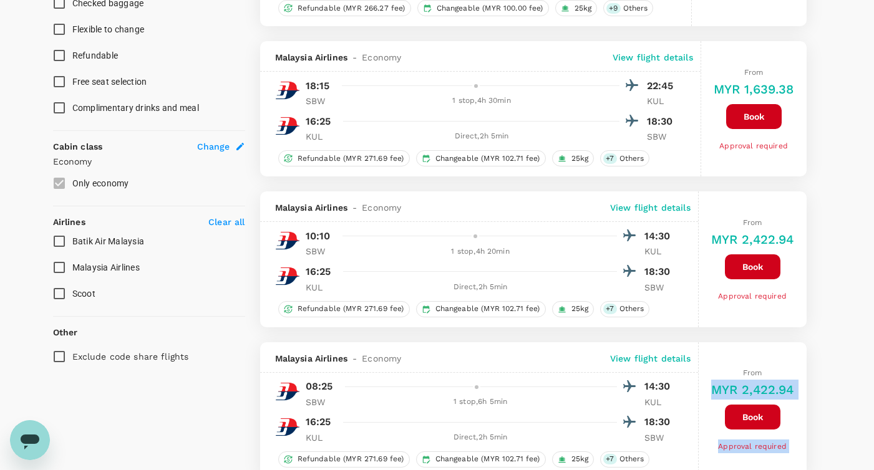
scroll to position [561, 0]
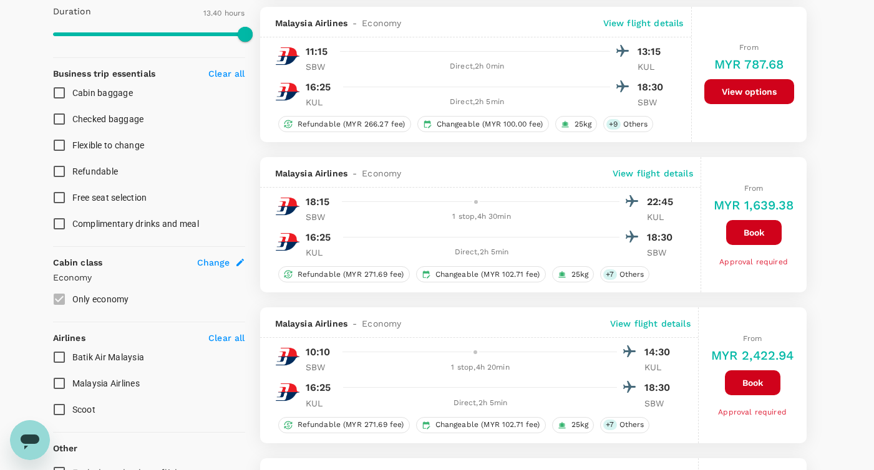
type input "1570"
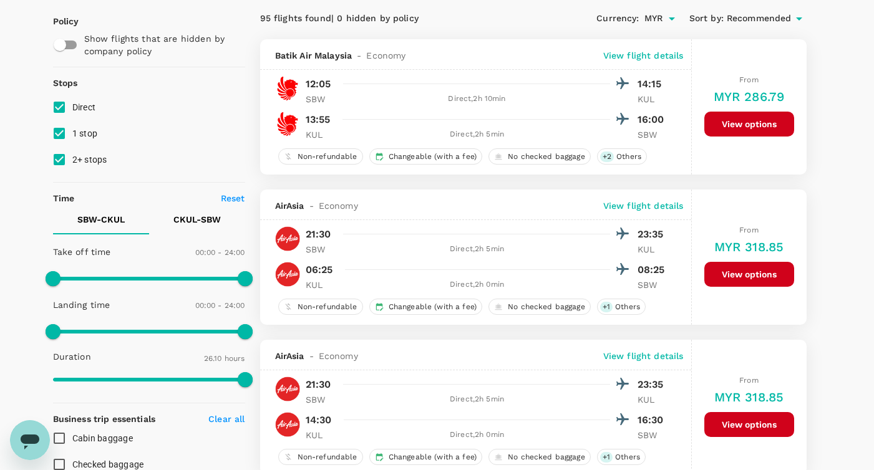
scroll to position [0, 0]
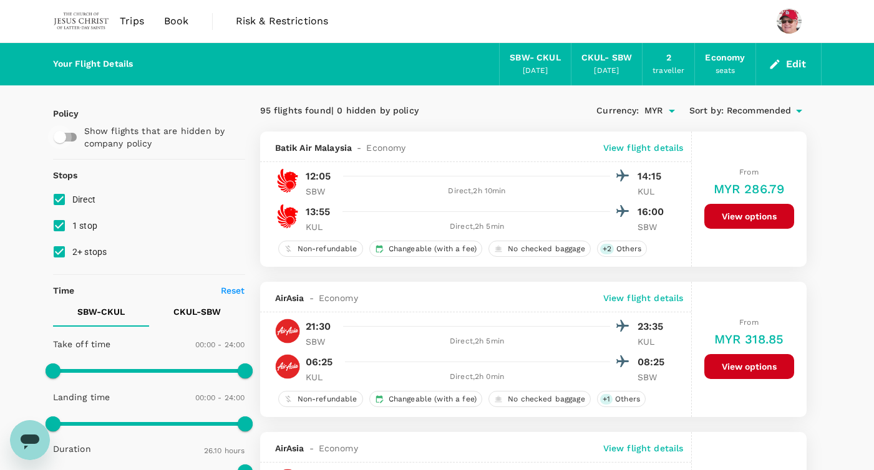
click at [68, 137] on input "checkbox" at bounding box center [59, 137] width 71 height 24
checkbox input "true"
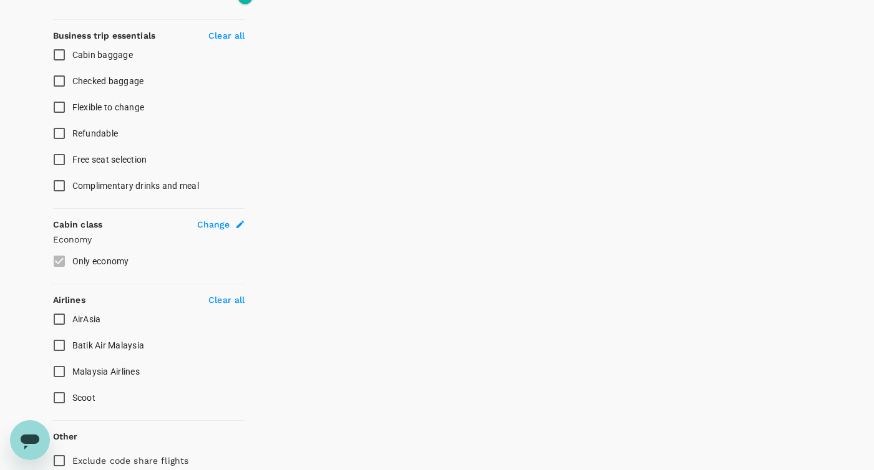
scroll to position [531, 0]
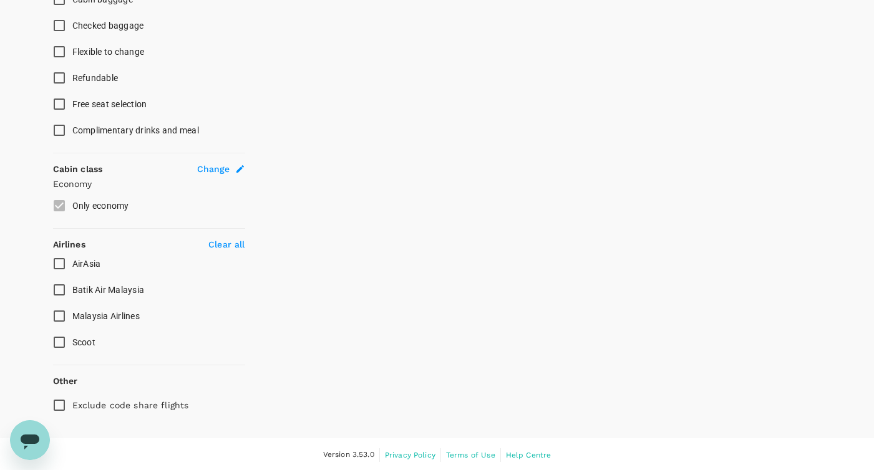
click at [58, 263] on input "AirAsia" at bounding box center [59, 264] width 26 height 26
checkbox input "true"
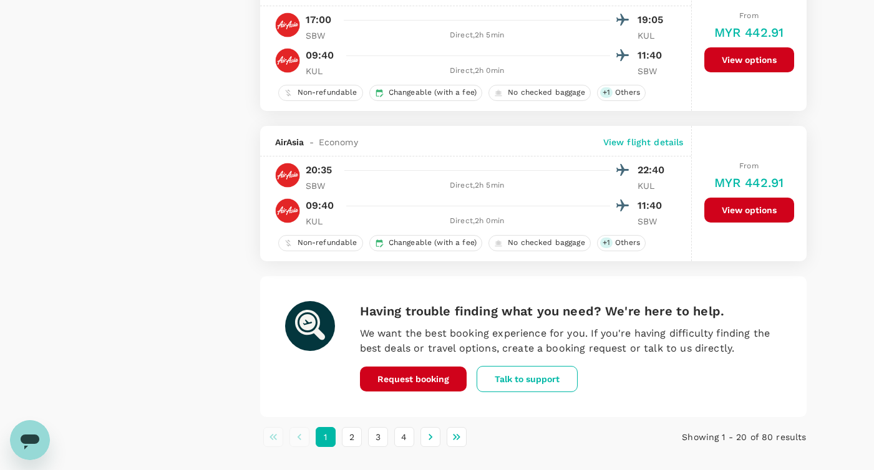
scroll to position [2898, 0]
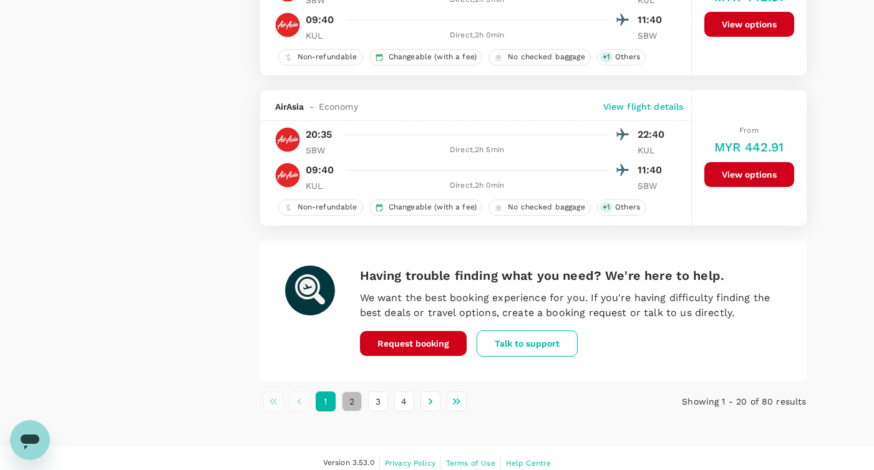
click at [346, 412] on button "2" at bounding box center [352, 402] width 20 height 20
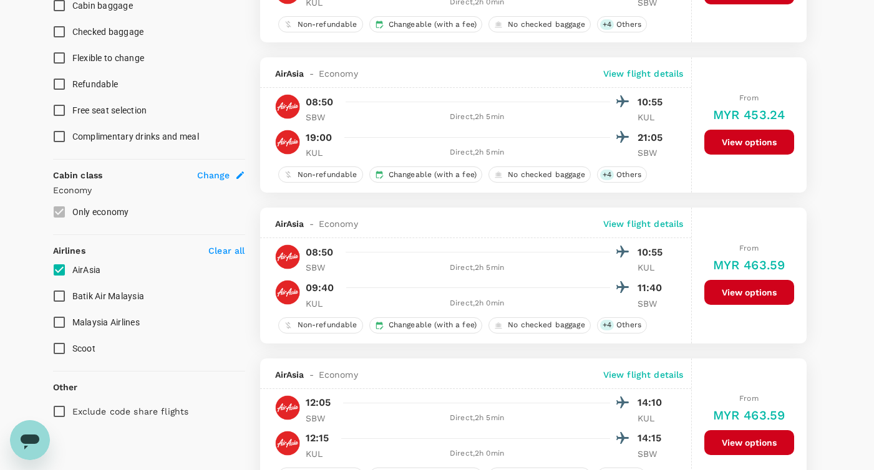
scroll to position [520, 0]
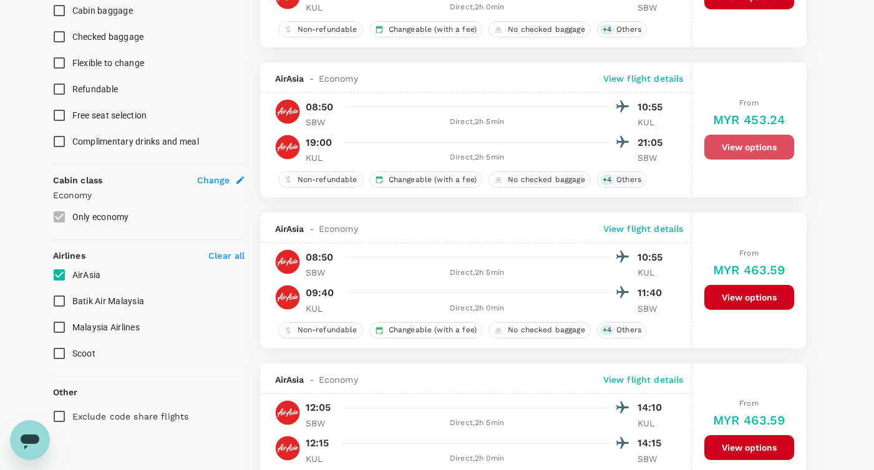
click at [736, 148] on button "View options" at bounding box center [749, 147] width 90 height 25
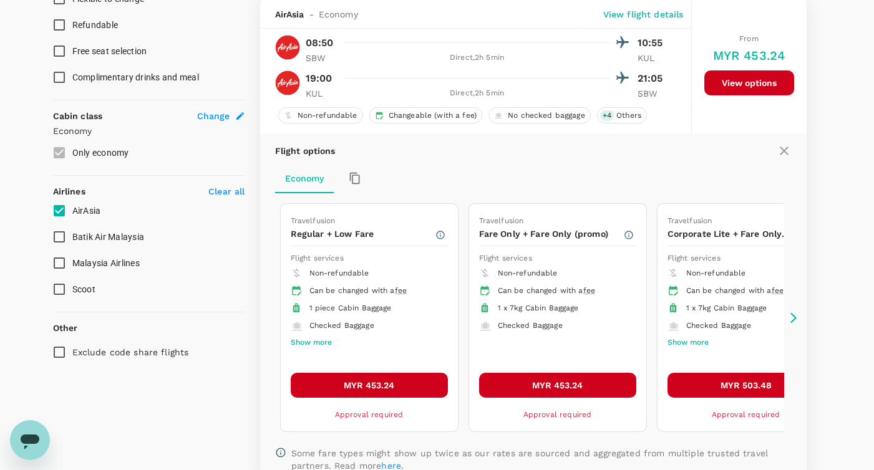
scroll to position [584, 0]
click at [532, 382] on button "MYR 453.24" at bounding box center [557, 385] width 157 height 25
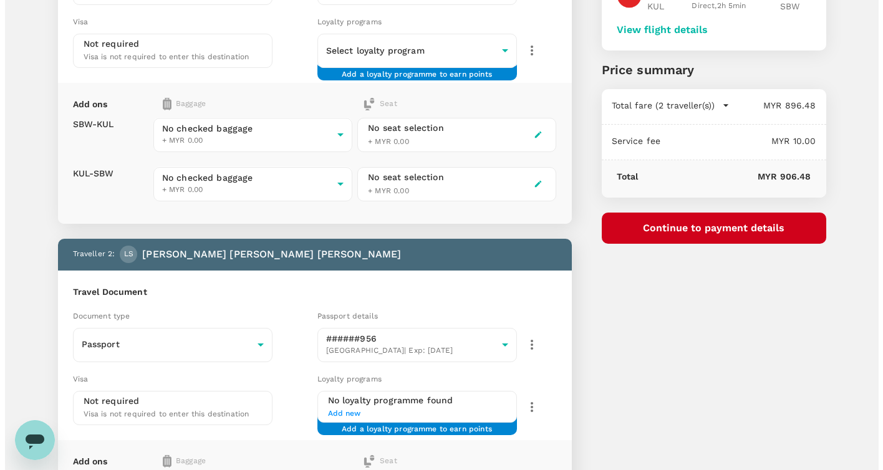
scroll to position [194, 0]
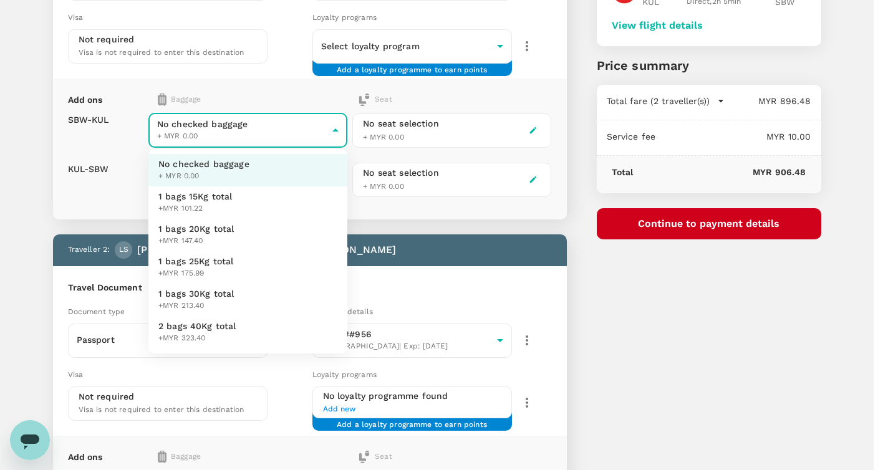
click at [201, 125] on body "Back to flight results Flight review Traveller(s) Traveller 1 : Scott Thomas Su…" at bounding box center [441, 271] width 883 height 930
click at [185, 203] on span "+MYR 101.22" at bounding box center [195, 209] width 74 height 12
type input "1 - 101.22"
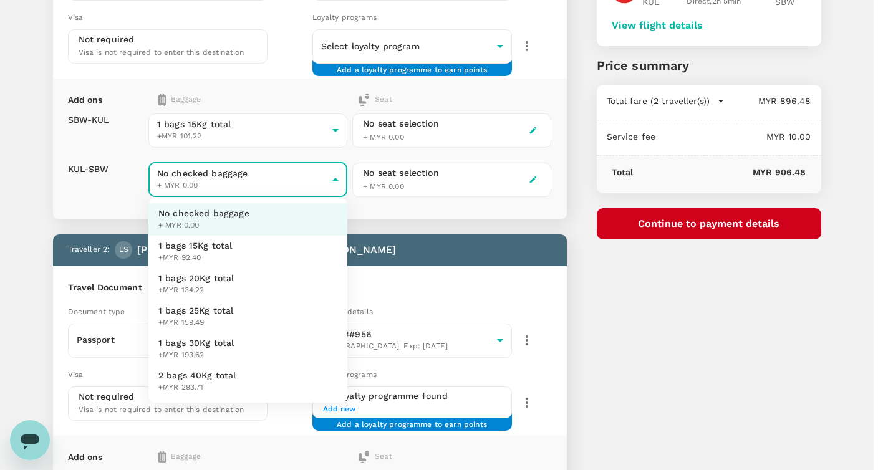
click at [200, 174] on body "Back to flight results Flight review Traveller(s) Traveller 1 : Scott Thomas Su…" at bounding box center [441, 271] width 883 height 930
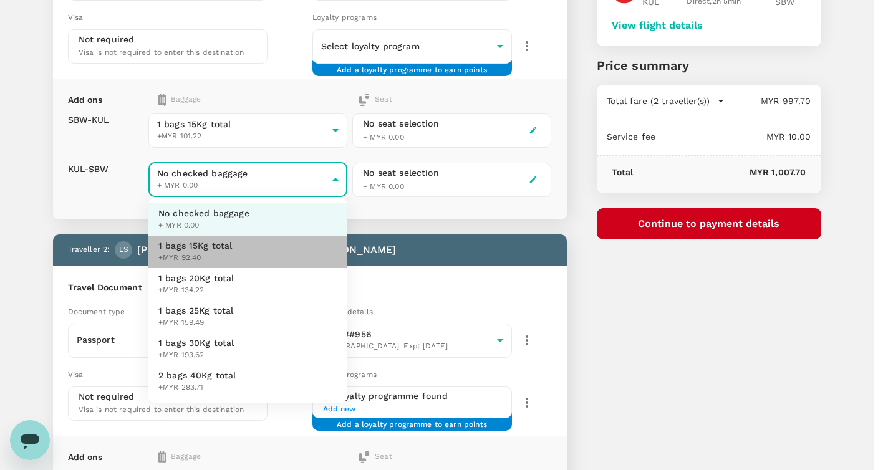
click at [182, 261] on span "+MYR 92.40" at bounding box center [195, 258] width 74 height 12
type input "1 - 92.4"
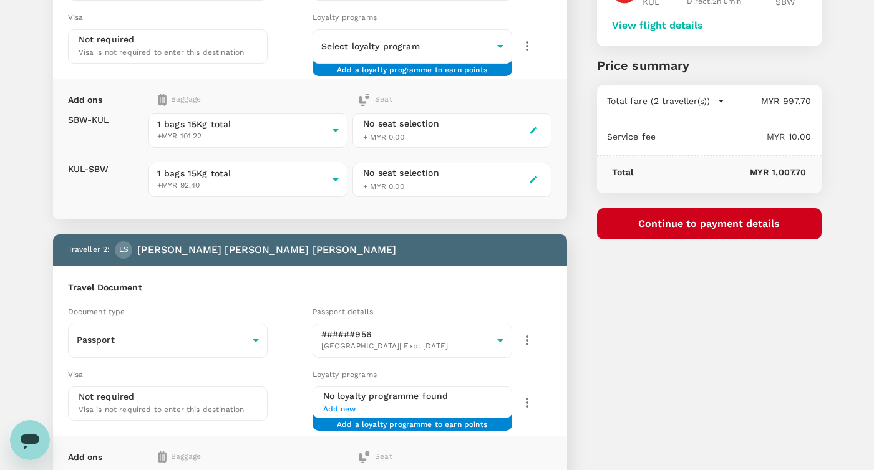
click at [403, 128] on div "No seat selection" at bounding box center [401, 123] width 76 height 13
click at [533, 126] on icon "button" at bounding box center [533, 130] width 9 height 9
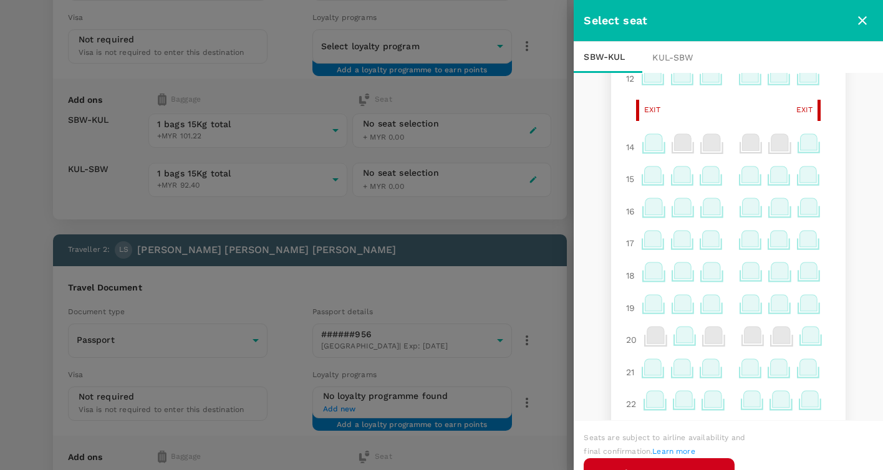
scroll to position [422, 0]
click at [679, 210] on icon at bounding box center [683, 204] width 17 height 16
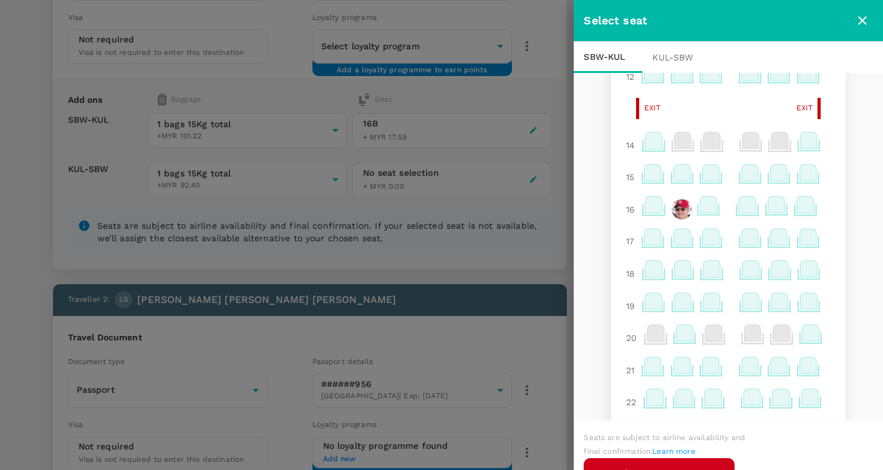
click at [700, 207] on icon at bounding box center [708, 204] width 17 height 16
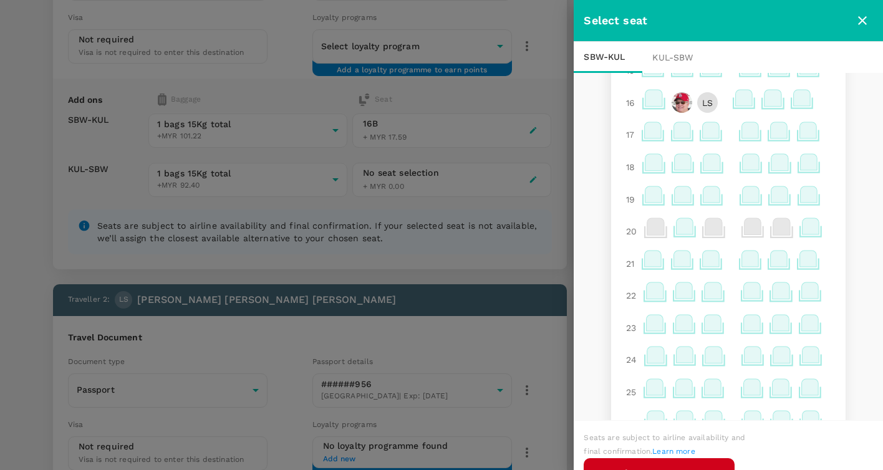
scroll to position [543, 0]
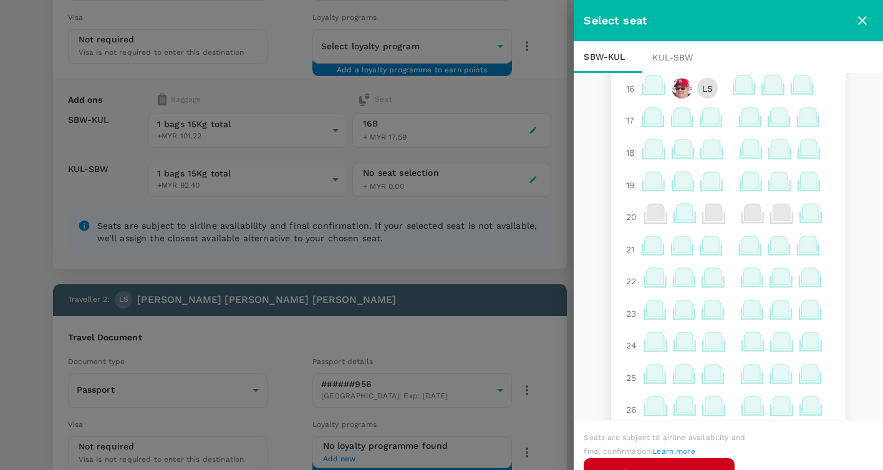
click at [665, 462] on button "Continue to KUL - SBW" at bounding box center [659, 473] width 151 height 31
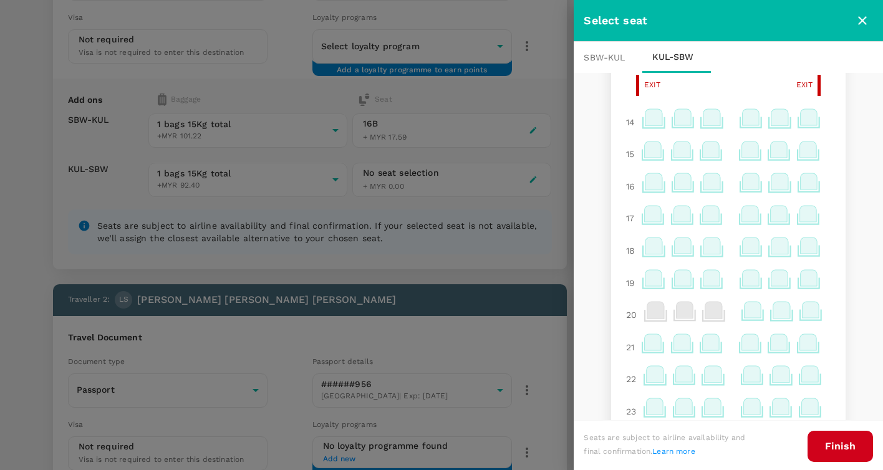
scroll to position [447, 0]
click at [675, 183] on icon at bounding box center [683, 179] width 17 height 16
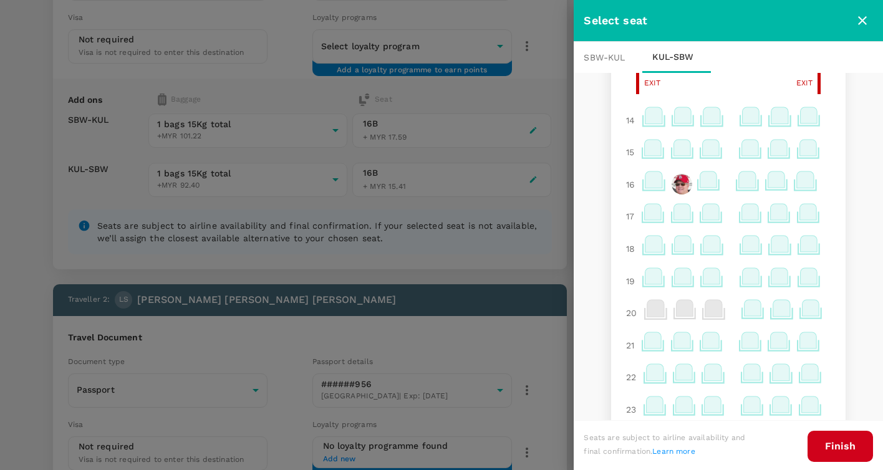
click at [700, 183] on icon at bounding box center [708, 179] width 17 height 16
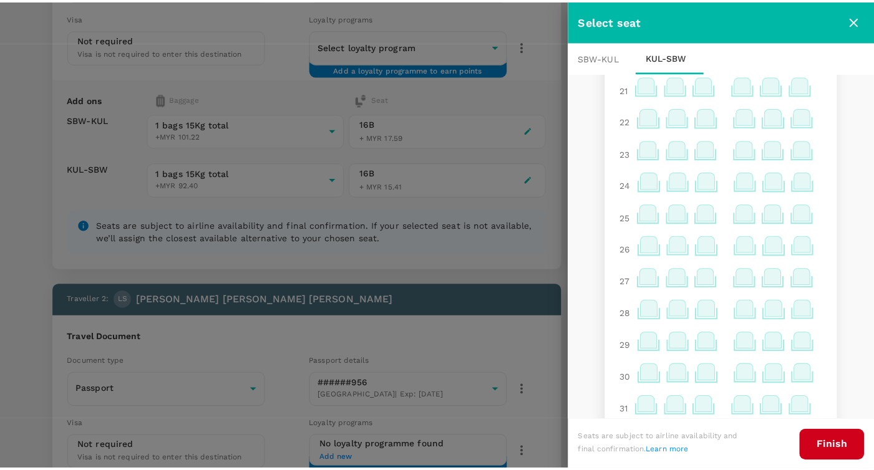
scroll to position [736, 0]
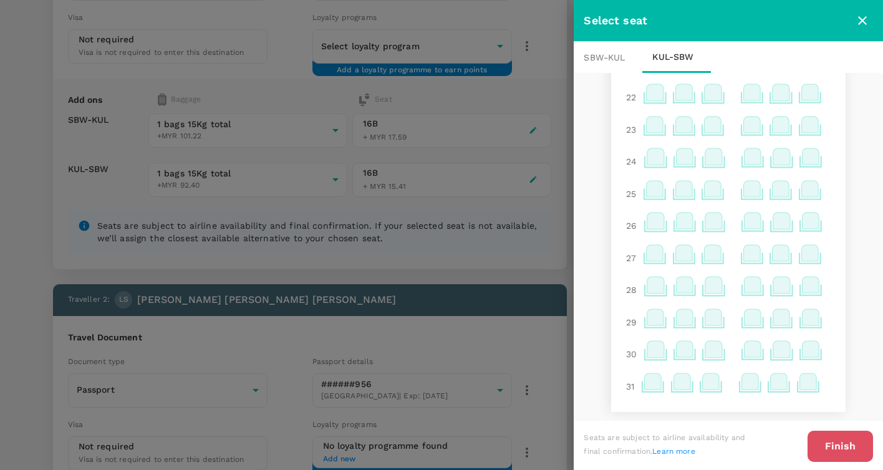
click at [855, 448] on button "Finish" at bounding box center [840, 446] width 65 height 31
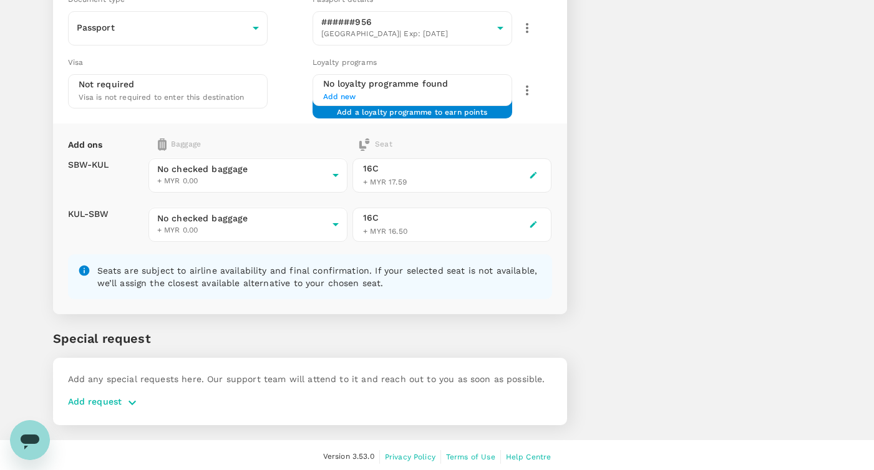
scroll to position [553, 0]
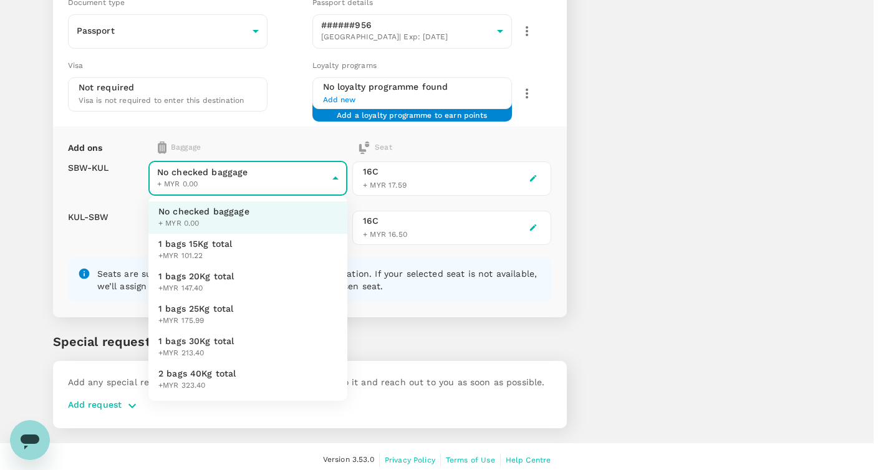
click at [190, 241] on span "1 bags 15Kg total" at bounding box center [195, 244] width 74 height 12
type input "1 - 101.22"
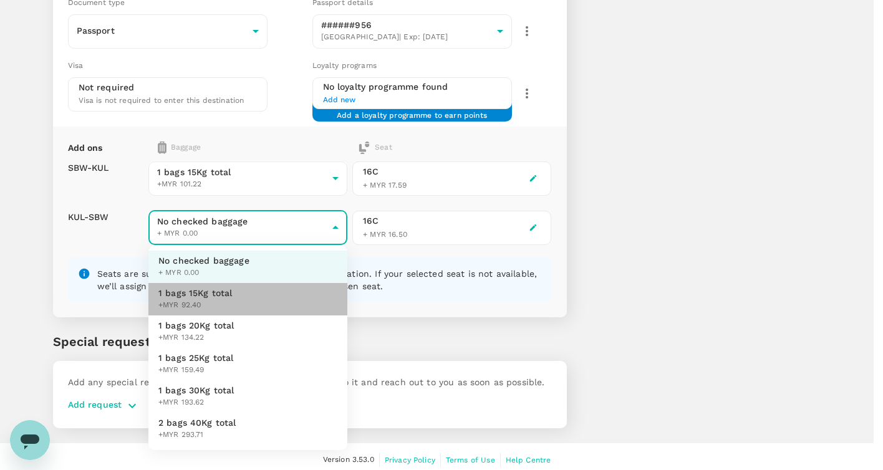
click at [182, 292] on span "1 bags 15Kg total" at bounding box center [195, 293] width 74 height 12
type input "1 - 92.4"
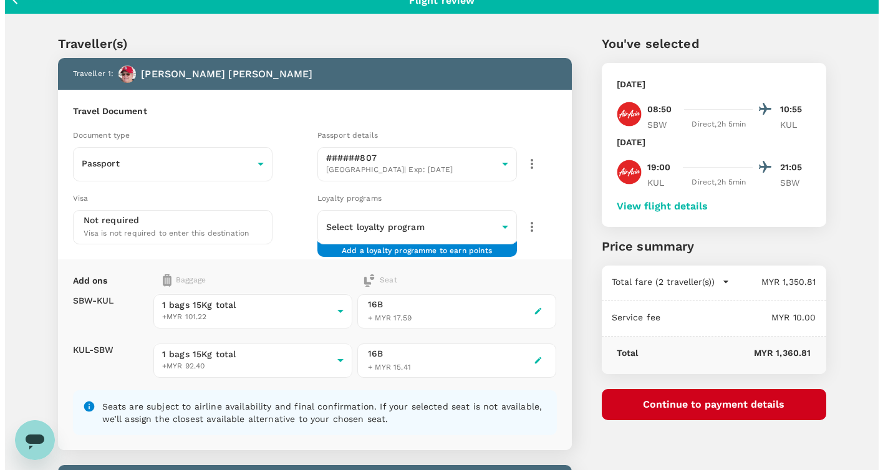
scroll to position [0, 0]
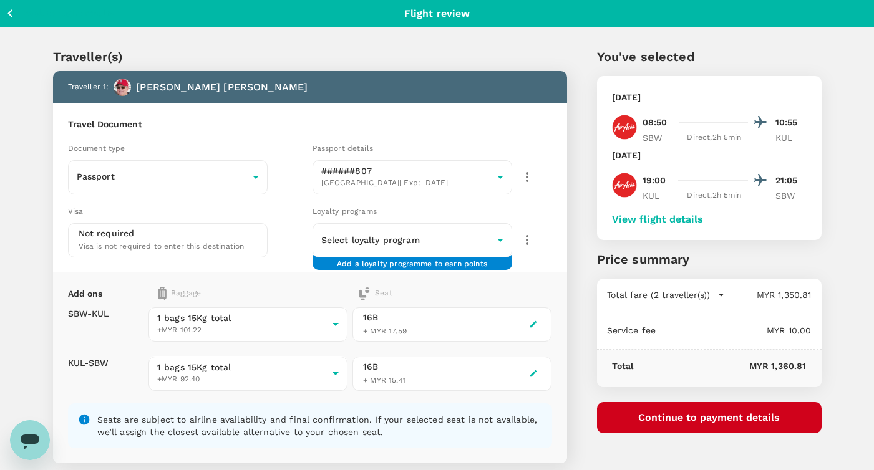
click at [687, 418] on button "Continue to payment details" at bounding box center [709, 417] width 225 height 31
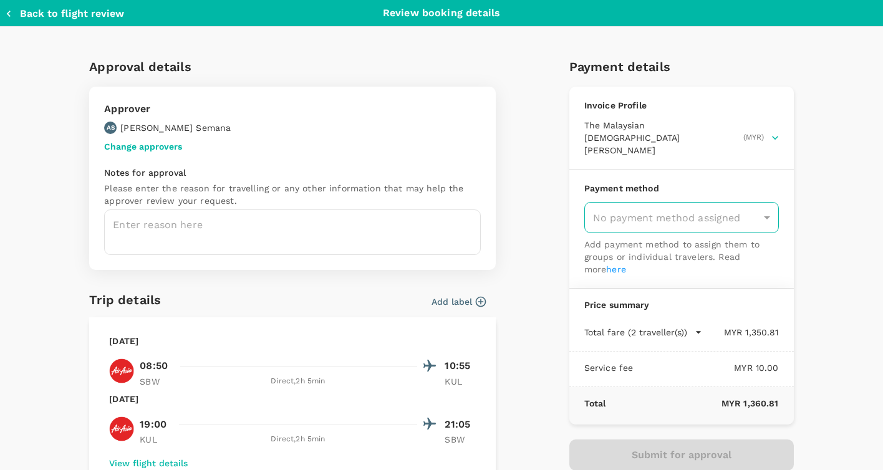
click at [622, 208] on div "No payment method assigned" at bounding box center [681, 217] width 195 height 31
click at [758, 203] on div "No payment method assigned" at bounding box center [681, 217] width 195 height 31
click at [650, 202] on div "No payment method assigned" at bounding box center [681, 217] width 195 height 31
click at [645, 206] on div "No payment method assigned" at bounding box center [681, 217] width 195 height 31
click at [695, 202] on div "No payment method assigned" at bounding box center [681, 217] width 195 height 31
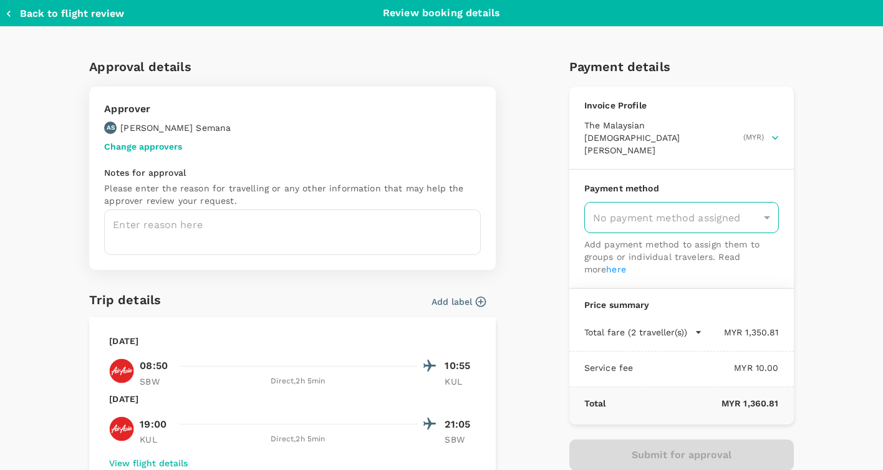
click at [695, 202] on div "No payment method assigned" at bounding box center [681, 217] width 195 height 31
click at [764, 205] on div "No payment method assigned" at bounding box center [681, 217] width 195 height 31
click at [763, 202] on div "No payment method assigned" at bounding box center [681, 217] width 195 height 31
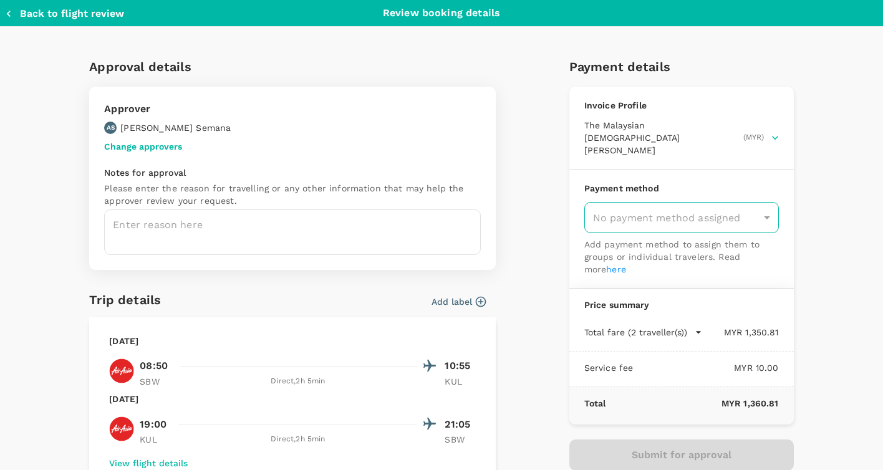
click at [620, 202] on div "No payment method assigned" at bounding box center [681, 217] width 195 height 31
click at [621, 202] on div "No payment method assigned" at bounding box center [681, 217] width 195 height 31
click at [763, 203] on div "No payment method assigned" at bounding box center [681, 217] width 195 height 31
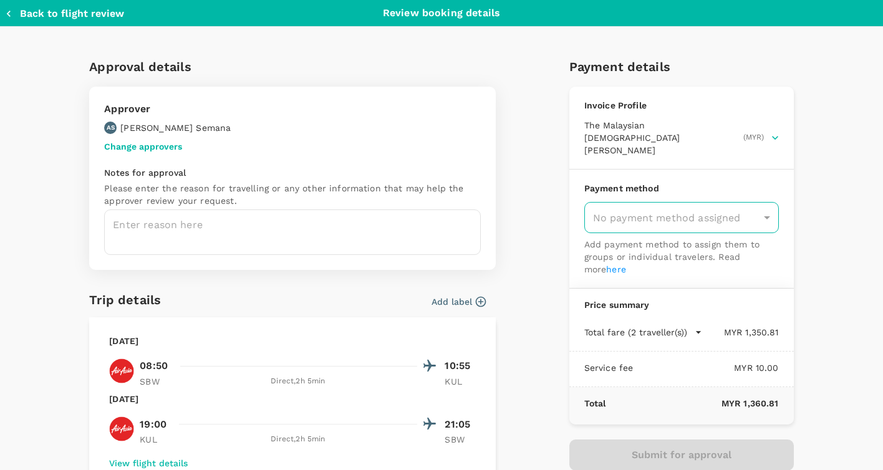
click at [685, 203] on div "No payment method assigned" at bounding box center [681, 217] width 195 height 31
click at [685, 204] on div "No payment method assigned" at bounding box center [681, 217] width 195 height 31
drag, startPoint x: 686, startPoint y: 203, endPoint x: 717, endPoint y: 204, distance: 31.2
click at [701, 207] on div "No payment method assigned" at bounding box center [681, 217] width 195 height 31
click at [766, 203] on div "No payment method assigned" at bounding box center [681, 217] width 195 height 31
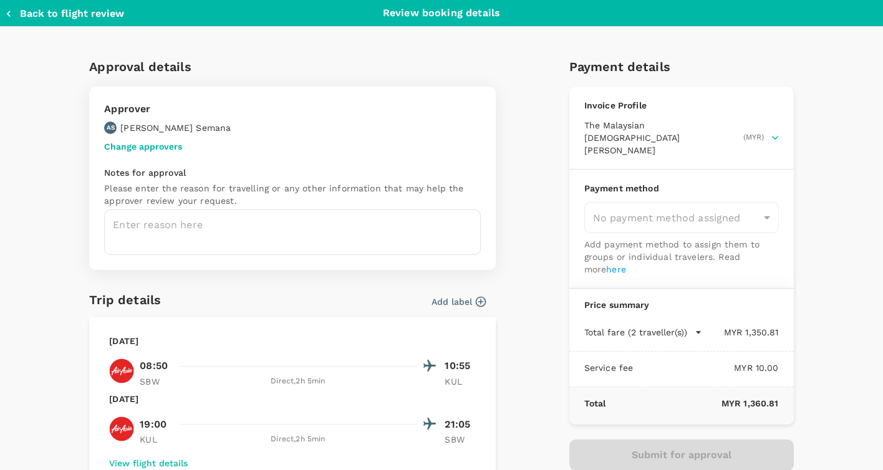
click at [541, 61] on div "Approval details Approver AS Angelo P. Semana Change approvers Notes for approv…" at bounding box center [436, 365] width 714 height 637
click at [432, 79] on div "Approval details Approver AS Angelo P. Semana Change approvers Notes for approv…" at bounding box center [292, 163] width 407 height 213
drag, startPoint x: 423, startPoint y: 107, endPoint x: 58, endPoint y: 240, distance: 388.8
click at [58, 240] on div "Approval details Approver AS Angelo P. Semana Change approvers Notes for approv…" at bounding box center [441, 370] width 768 height 627
click at [10, 14] on icon "button" at bounding box center [8, 13] width 12 height 12
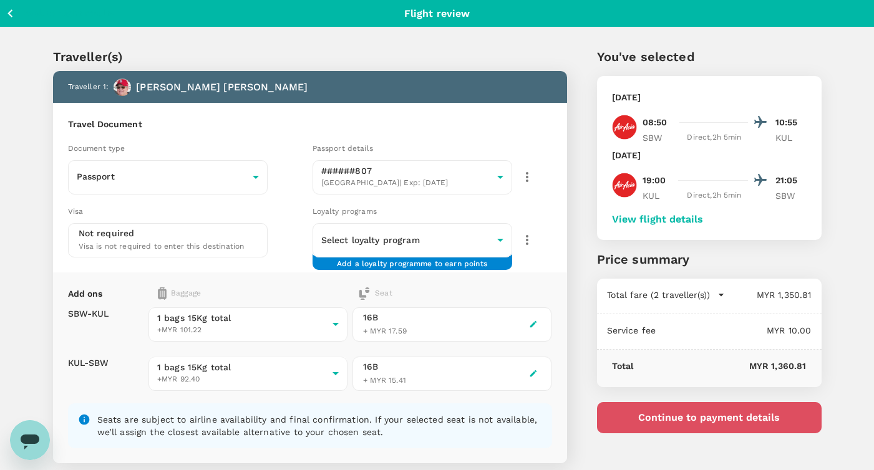
click at [715, 413] on button "Continue to payment details" at bounding box center [709, 417] width 225 height 31
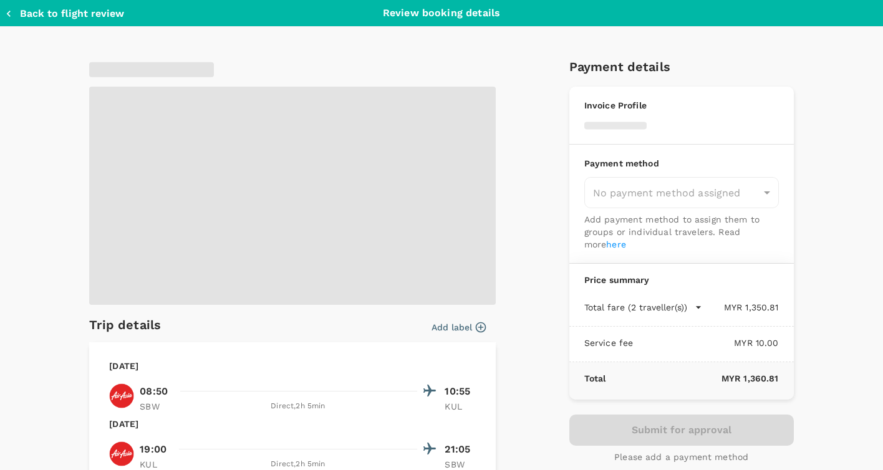
type input "a0039fb0-17f6-4b9f-9d72-0da6223b501f"
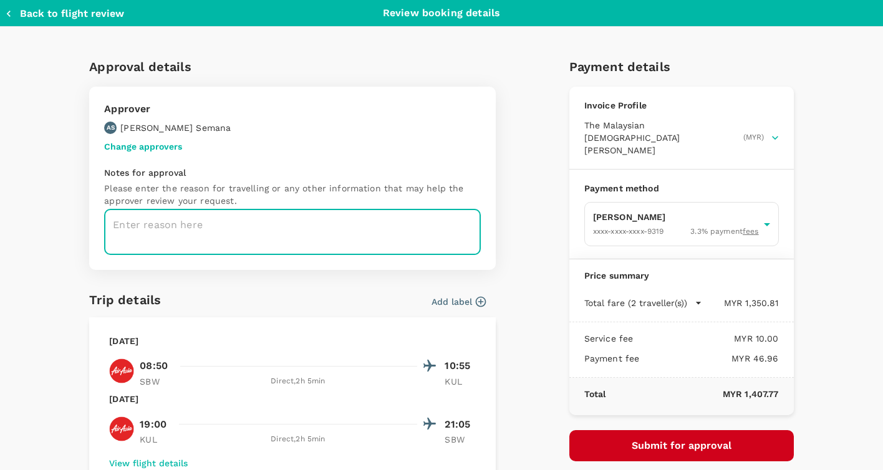
click at [195, 221] on textarea at bounding box center [292, 233] width 377 height 46
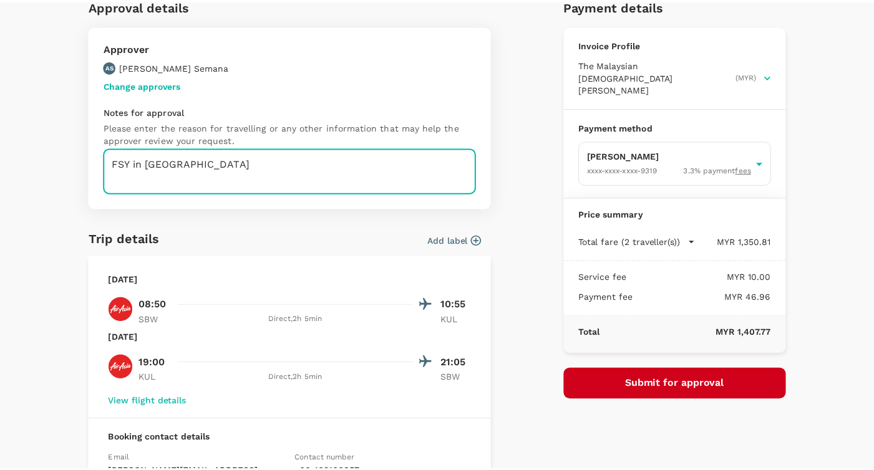
scroll to position [125, 0]
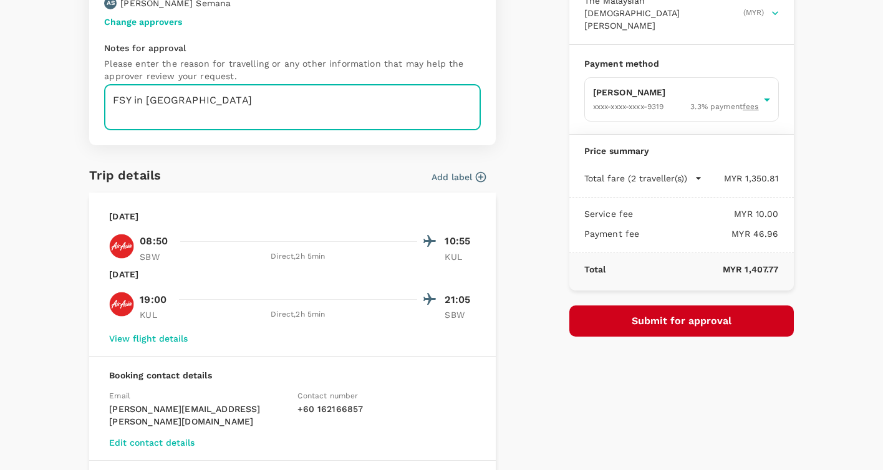
type textarea "FSY in Kuala Lumpur"
click at [639, 316] on button "Submit for approval" at bounding box center [681, 321] width 225 height 31
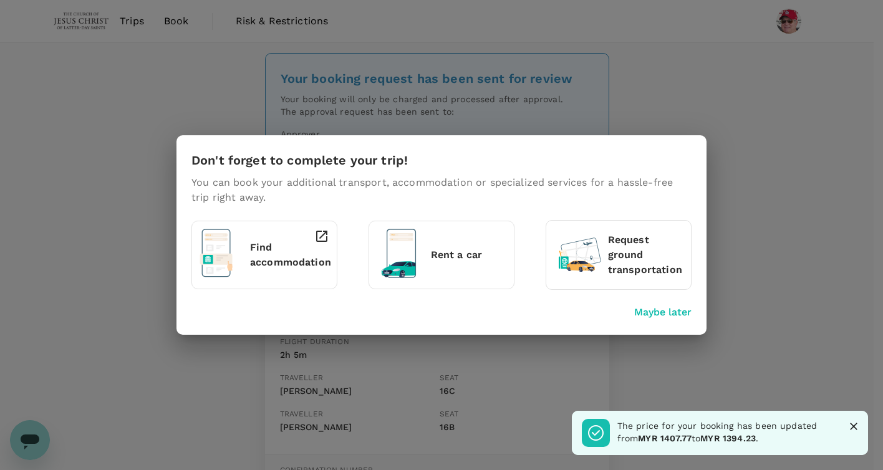
click at [647, 309] on p "Maybe later" at bounding box center [662, 312] width 57 height 15
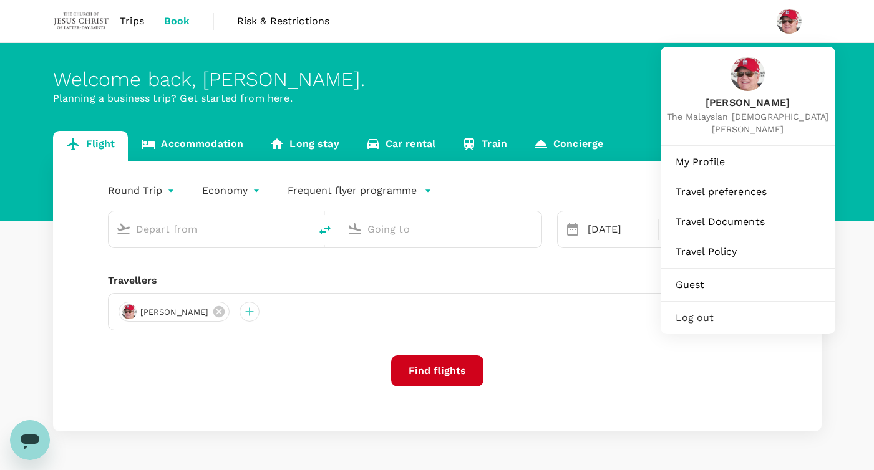
type input "Sibu (SBW)"
type input "[GEOGRAPHIC_DATA], [GEOGRAPHIC_DATA] (any)"
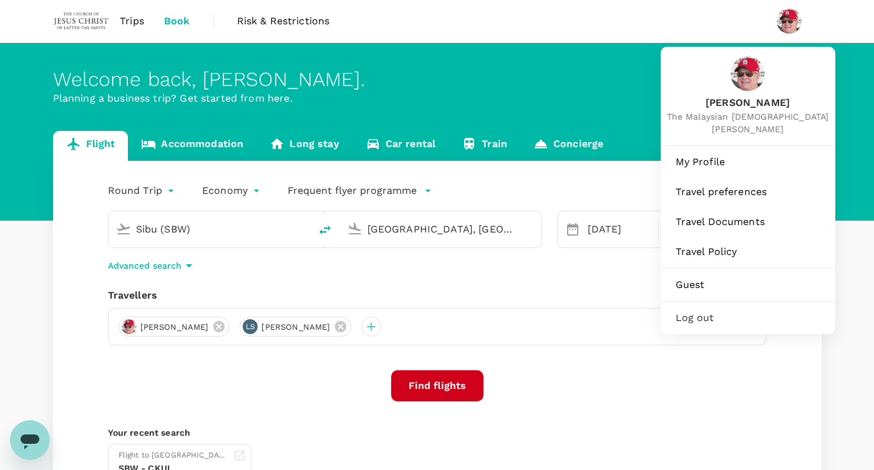
click at [794, 24] on img at bounding box center [788, 21] width 25 height 25
click at [788, 36] on li at bounding box center [793, 21] width 55 height 42
click at [703, 158] on span "My Profile" at bounding box center [747, 162] width 145 height 15
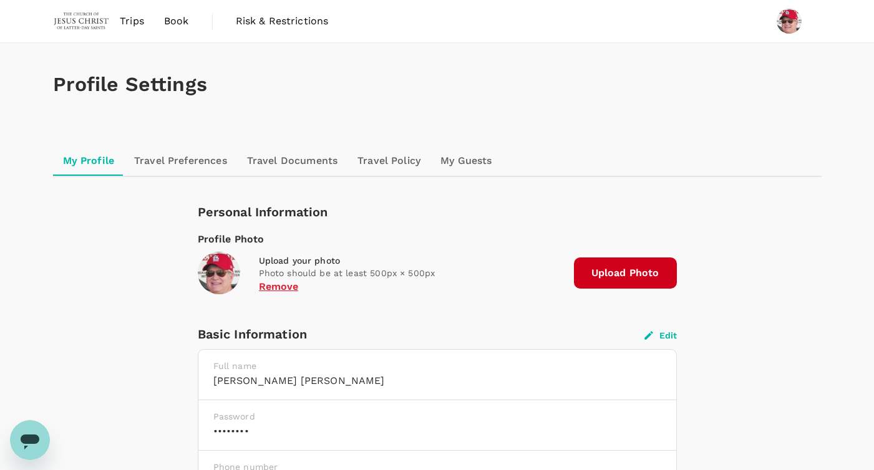
drag, startPoint x: 142, startPoint y: 292, endPoint x: 152, endPoint y: 183, distance: 109.6
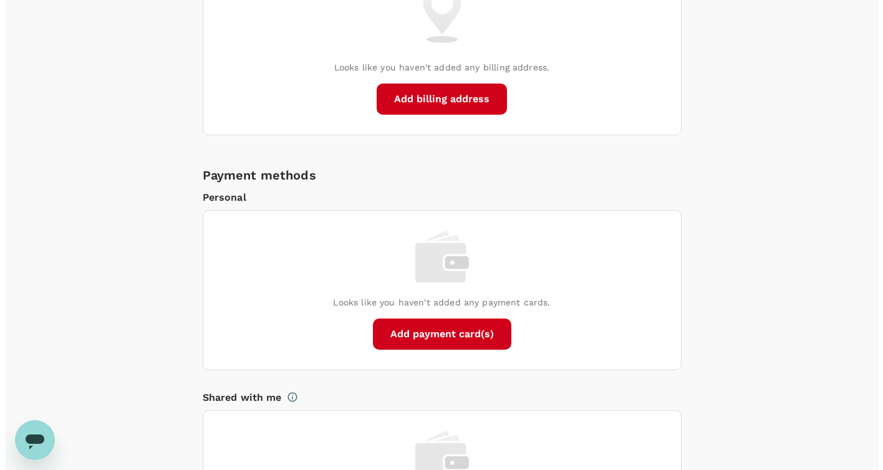
scroll to position [726, 0]
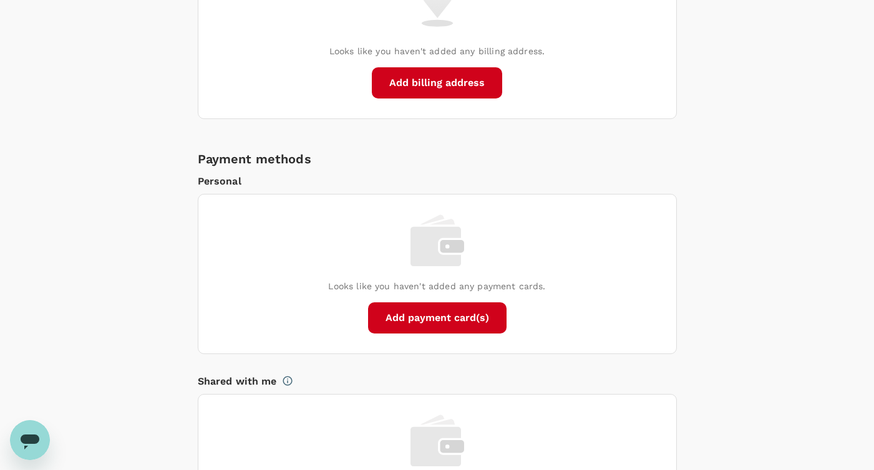
click at [385, 313] on button "Add payment card(s)" at bounding box center [437, 317] width 138 height 31
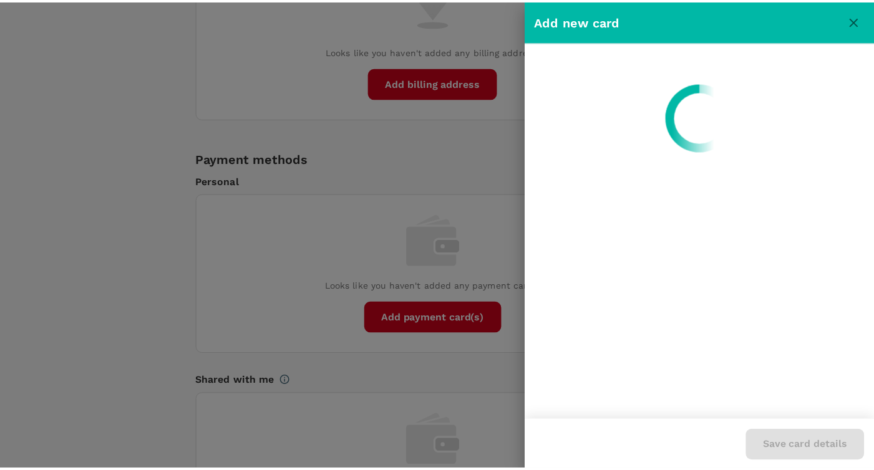
scroll to position [0, 0]
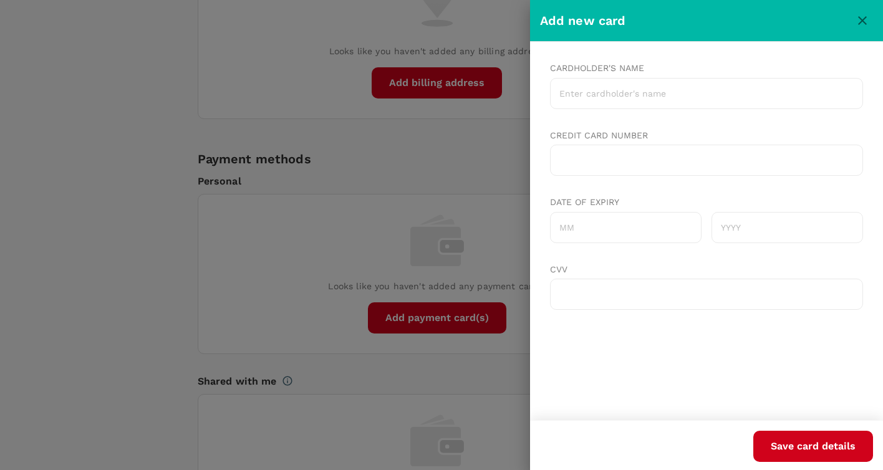
click at [554, 159] on div at bounding box center [705, 160] width 313 height 31
click at [589, 229] on input "Date of expiry" at bounding box center [625, 227] width 152 height 31
type input "10"
click at [762, 233] on input "text" at bounding box center [787, 227] width 152 height 31
type input "2029"
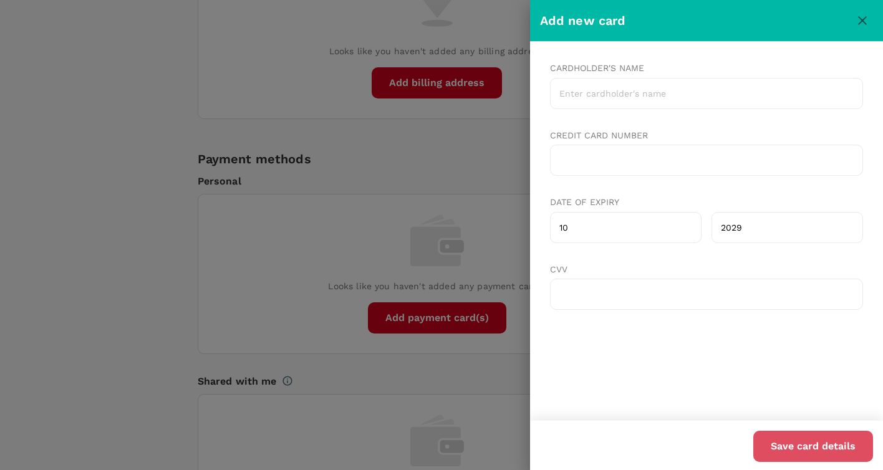
click at [783, 443] on button "Save card details" at bounding box center [813, 446] width 120 height 31
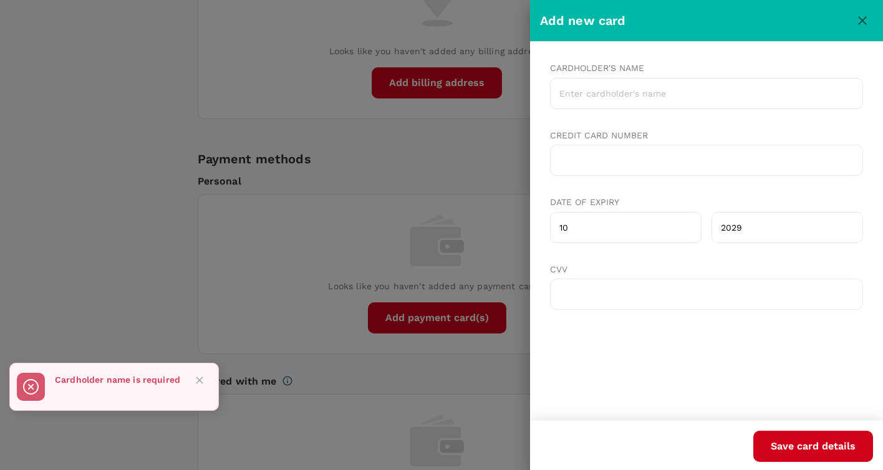
click at [584, 92] on input "Cardholder's name" at bounding box center [705, 93] width 313 height 31
type input "[PERSON_NAME]"
click at [783, 447] on button "Save card details" at bounding box center [813, 446] width 120 height 31
